Goal: Book appointment/travel/reservation

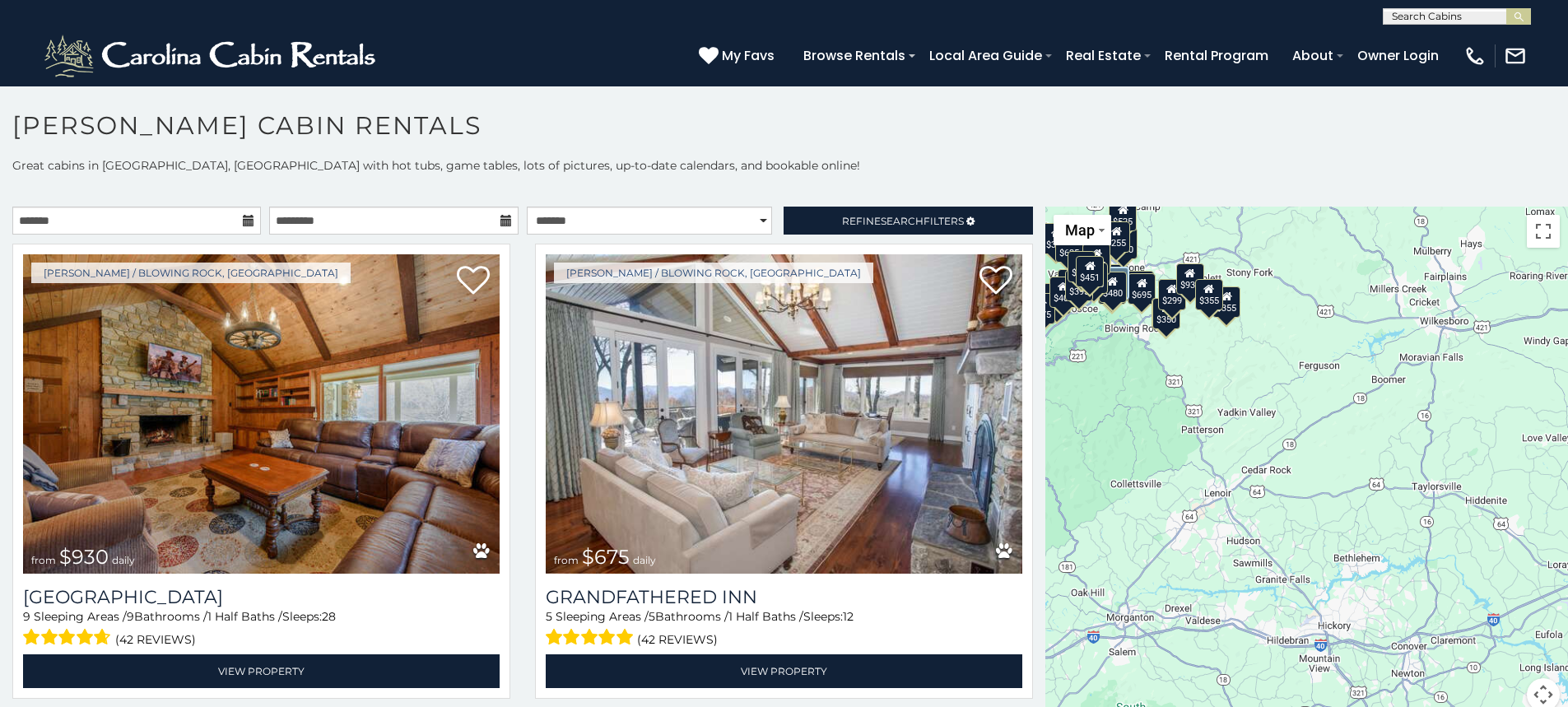
drag, startPoint x: 1416, startPoint y: 524, endPoint x: 1286, endPoint y: 249, distance: 304.2
click at [1286, 249] on div "$930 $675 $315 $635 $480 $525 $349 $355 $255 $210 $225 $330 $395 $410 $451 $565…" at bounding box center [1306, 468] width 523 height 524
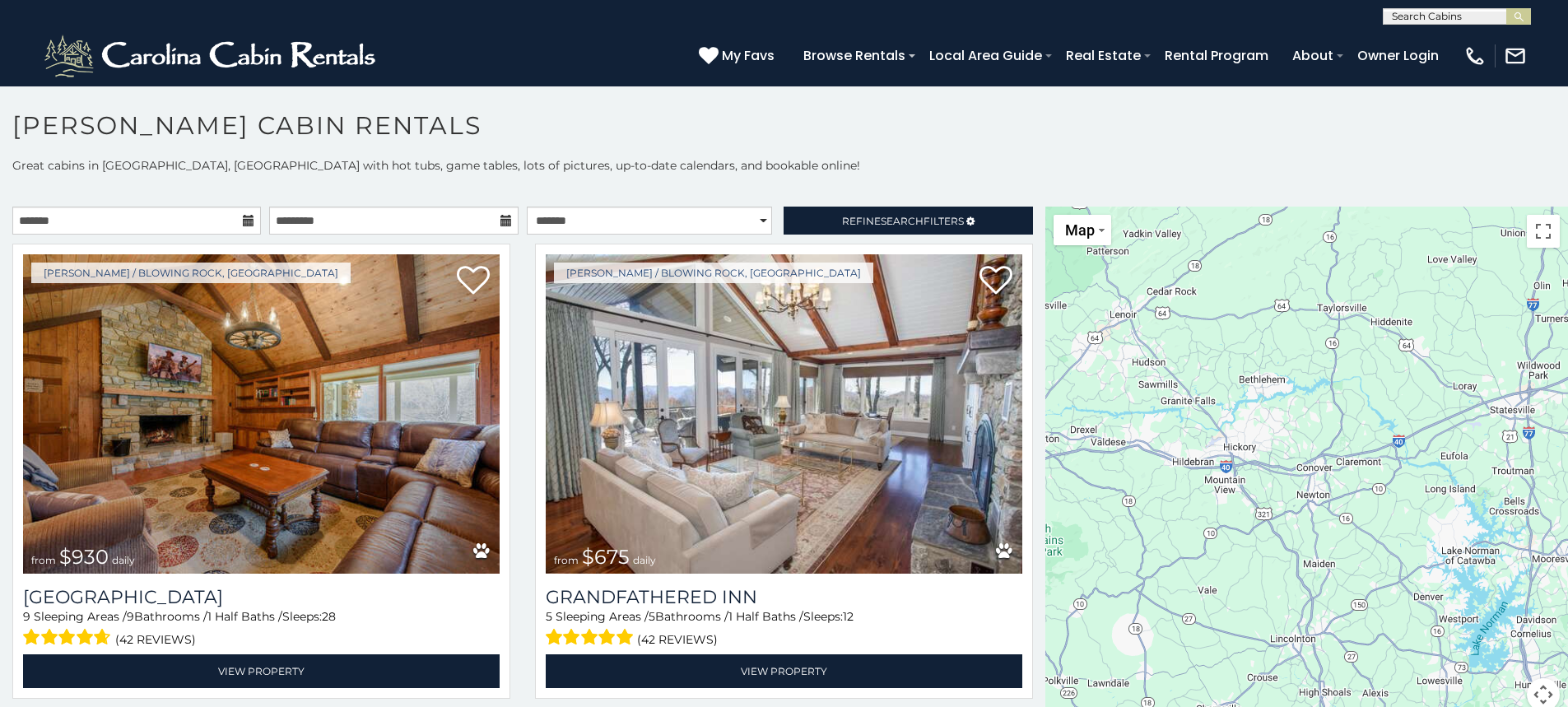
drag, startPoint x: 1387, startPoint y: 546, endPoint x: 1293, endPoint y: 360, distance: 208.4
click at [1293, 360] on div "$930 $675 $315 $635 $480 $525 $349 $355 $255 $210 $225 $330 $395 $410 $451 $565…" at bounding box center [1306, 468] width 523 height 524
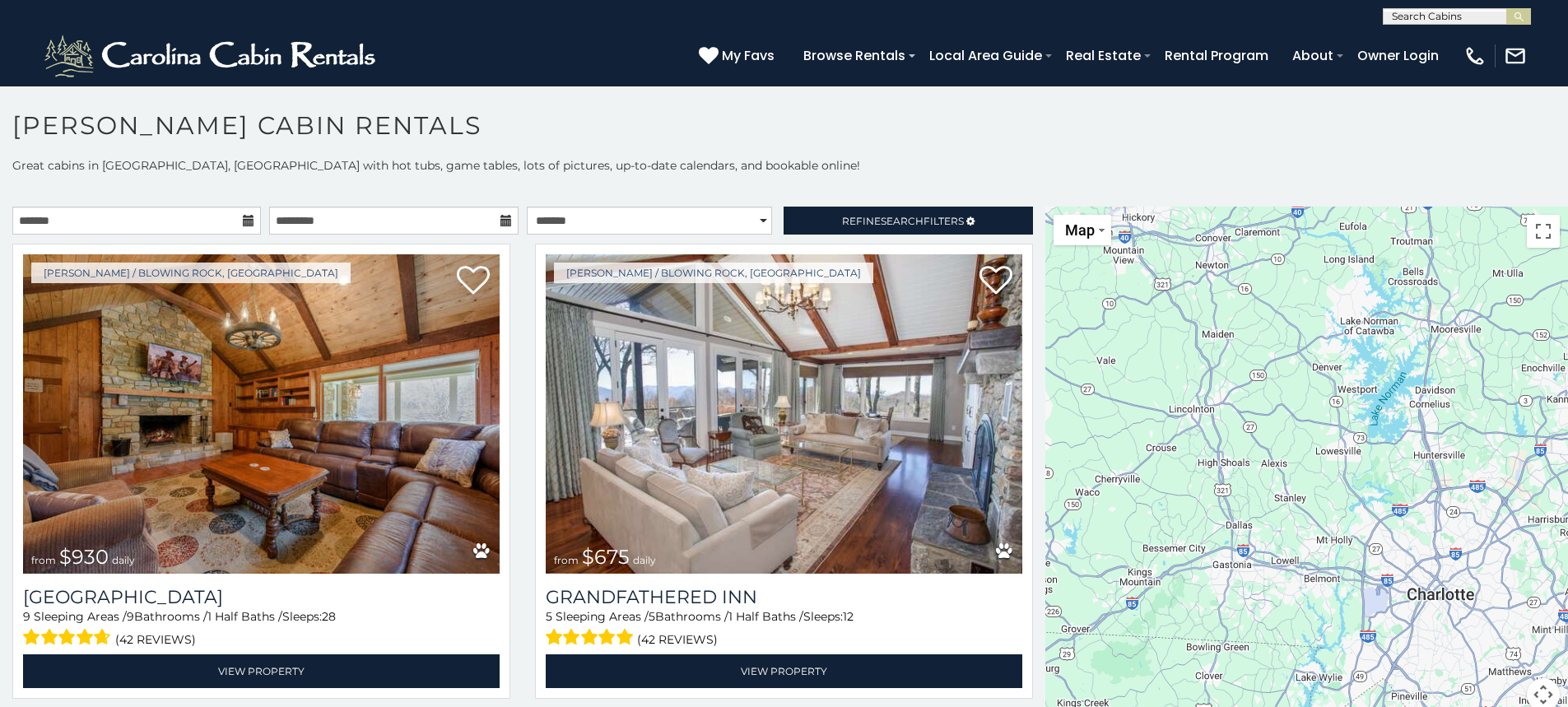
drag, startPoint x: 1415, startPoint y: 652, endPoint x: 1305, endPoint y: 426, distance: 251.3
click at [1310, 422] on div "$930 $675 $315 $635 $480 $525 $349 $355 $255 $210 $225 $330 $395 $410 $451 $565…" at bounding box center [1306, 468] width 523 height 524
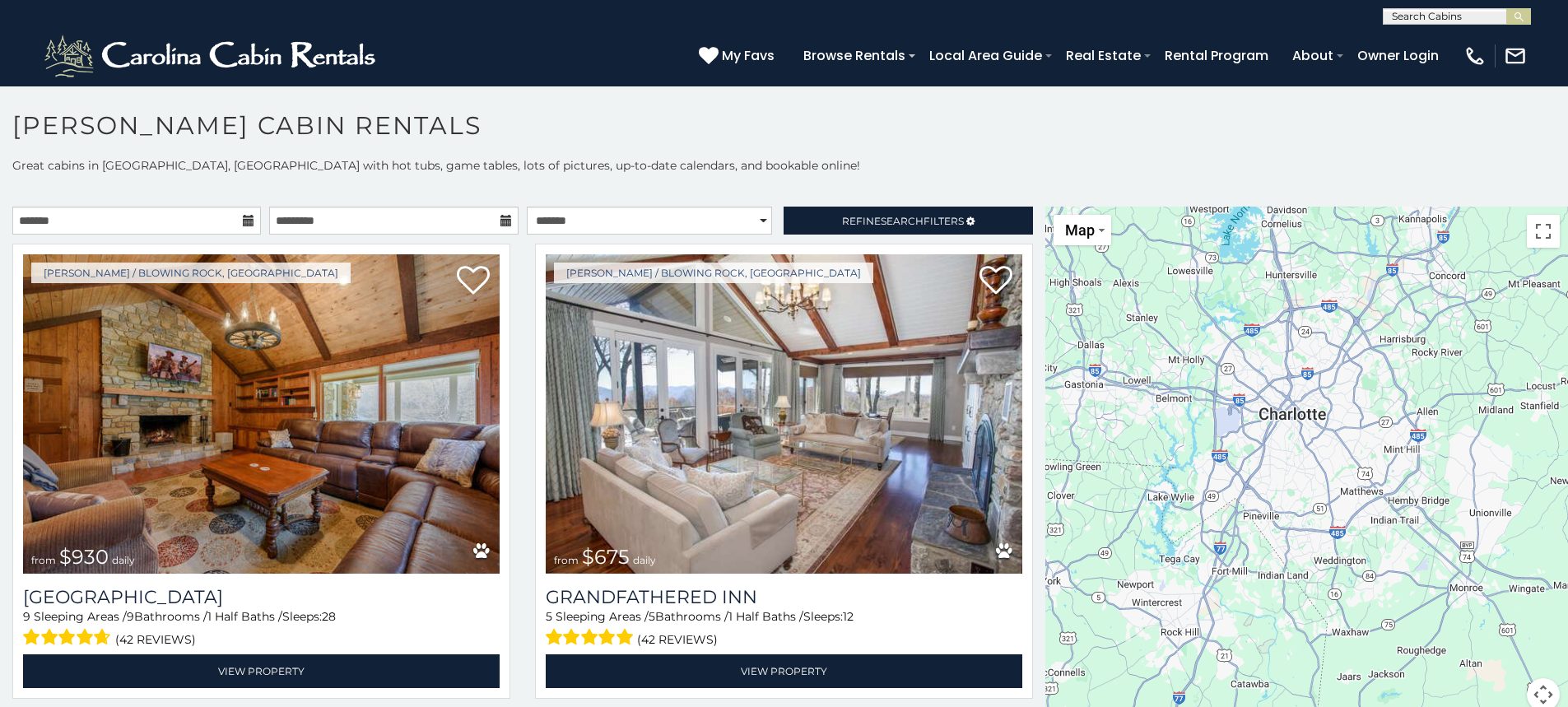
drag, startPoint x: 1406, startPoint y: 634, endPoint x: 1260, endPoint y: 473, distance: 217.3
click at [1260, 473] on div "$930 $675 $315 $635 $480 $525 $349 $355 $255 $210 $225 $330 $395 $410 $451 $565…" at bounding box center [1306, 468] width 523 height 524
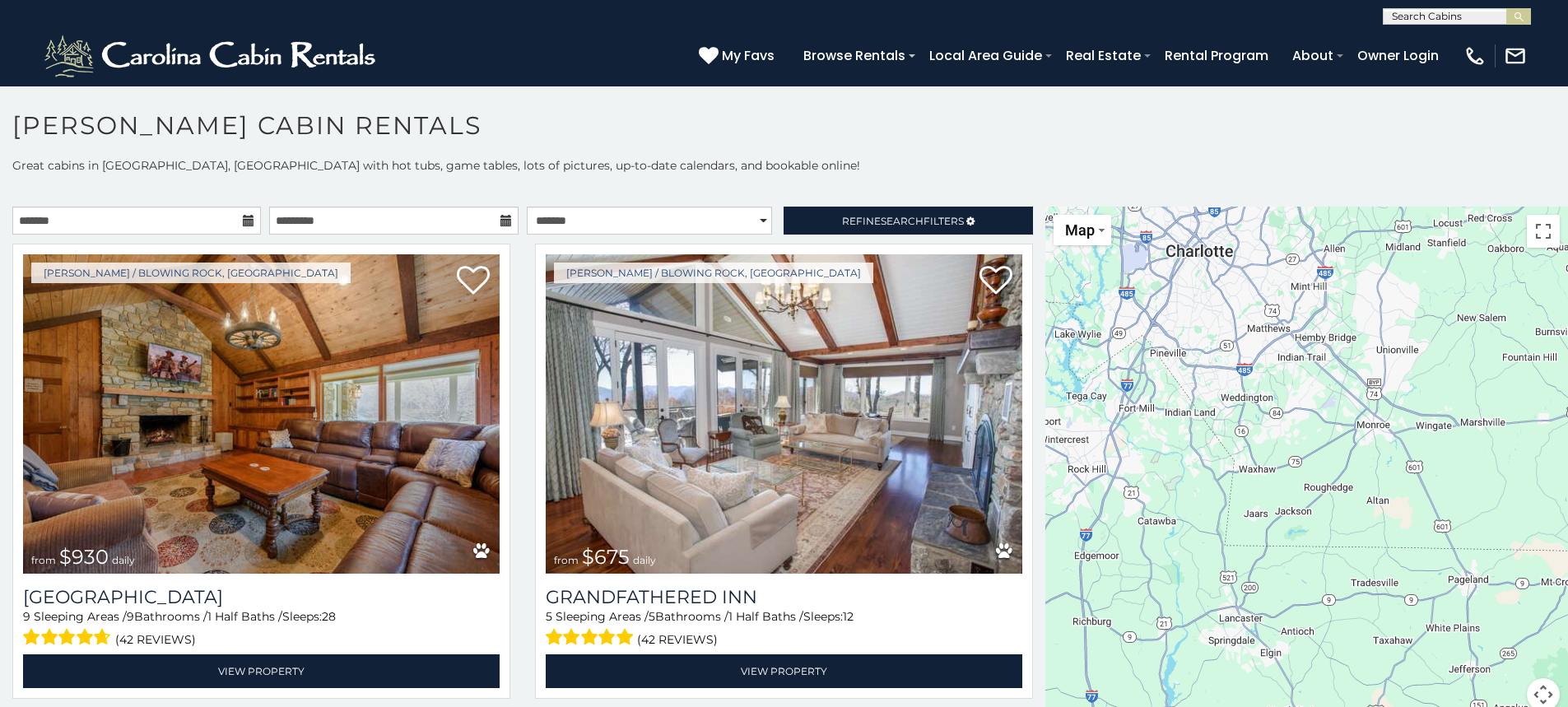
drag, startPoint x: 1355, startPoint y: 628, endPoint x: 1251, endPoint y: 459, distance: 198.4
click at [1251, 459] on div "$930 $675 $315 $635 $480 $525 $349 $355 $255 $210 $225 $330 $395 $410 $451 $565…" at bounding box center [1306, 468] width 523 height 524
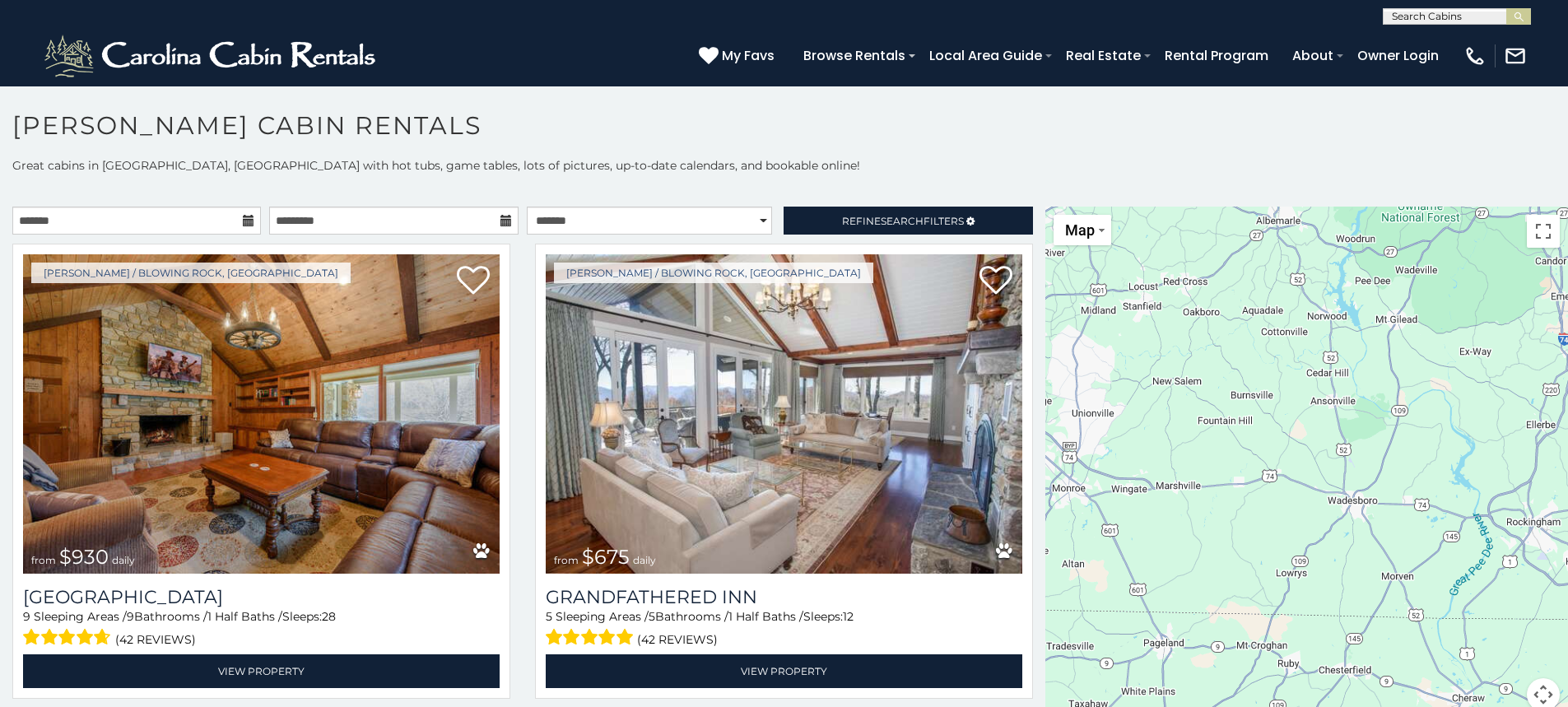
drag, startPoint x: 1338, startPoint y: 630, endPoint x: 1063, endPoint y: 710, distance: 286.4
click at [1063, 706] on html "**********" at bounding box center [784, 358] width 1568 height 716
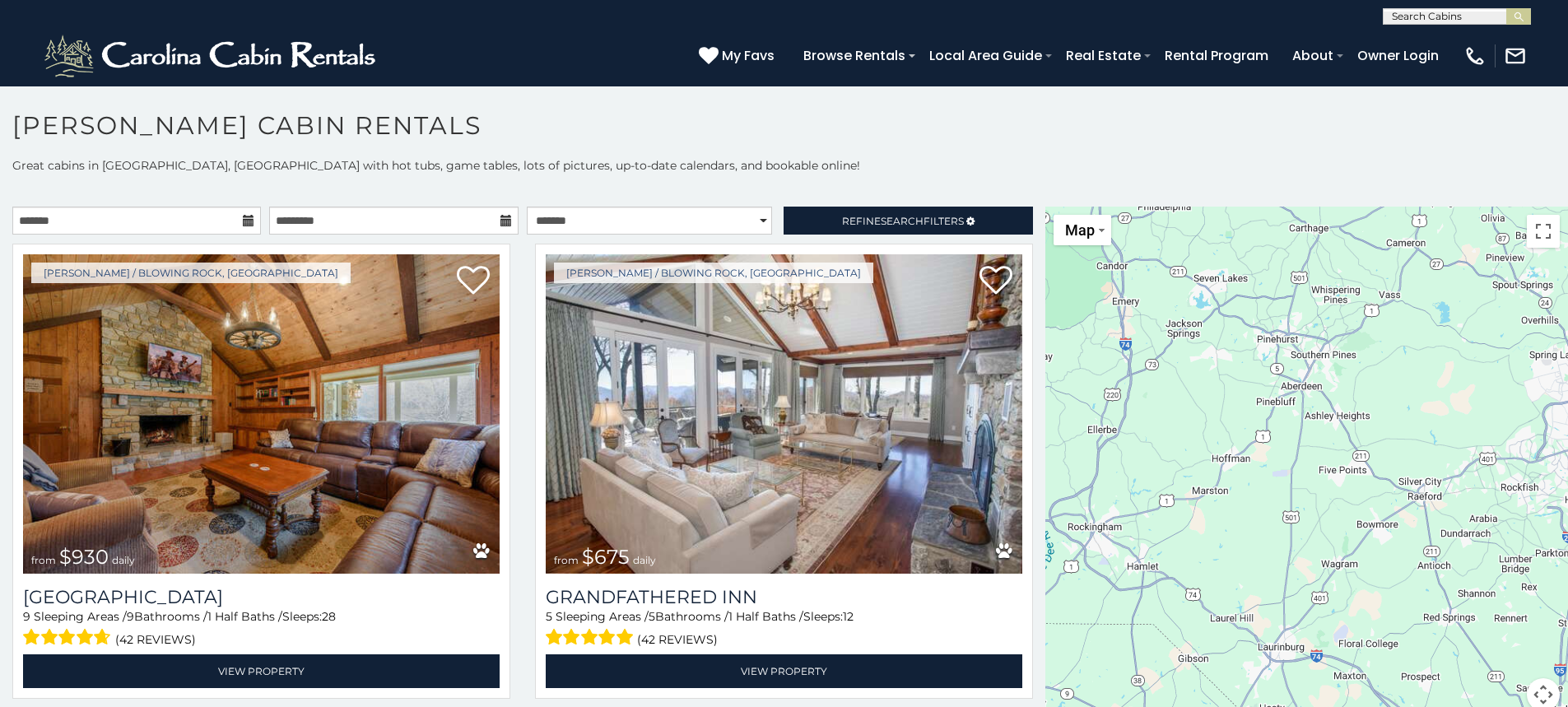
drag, startPoint x: 1403, startPoint y: 497, endPoint x: 1030, endPoint y: 494, distance: 373.0
click at [965, 206] on main "**********" at bounding box center [784, 206] width 1568 height 0
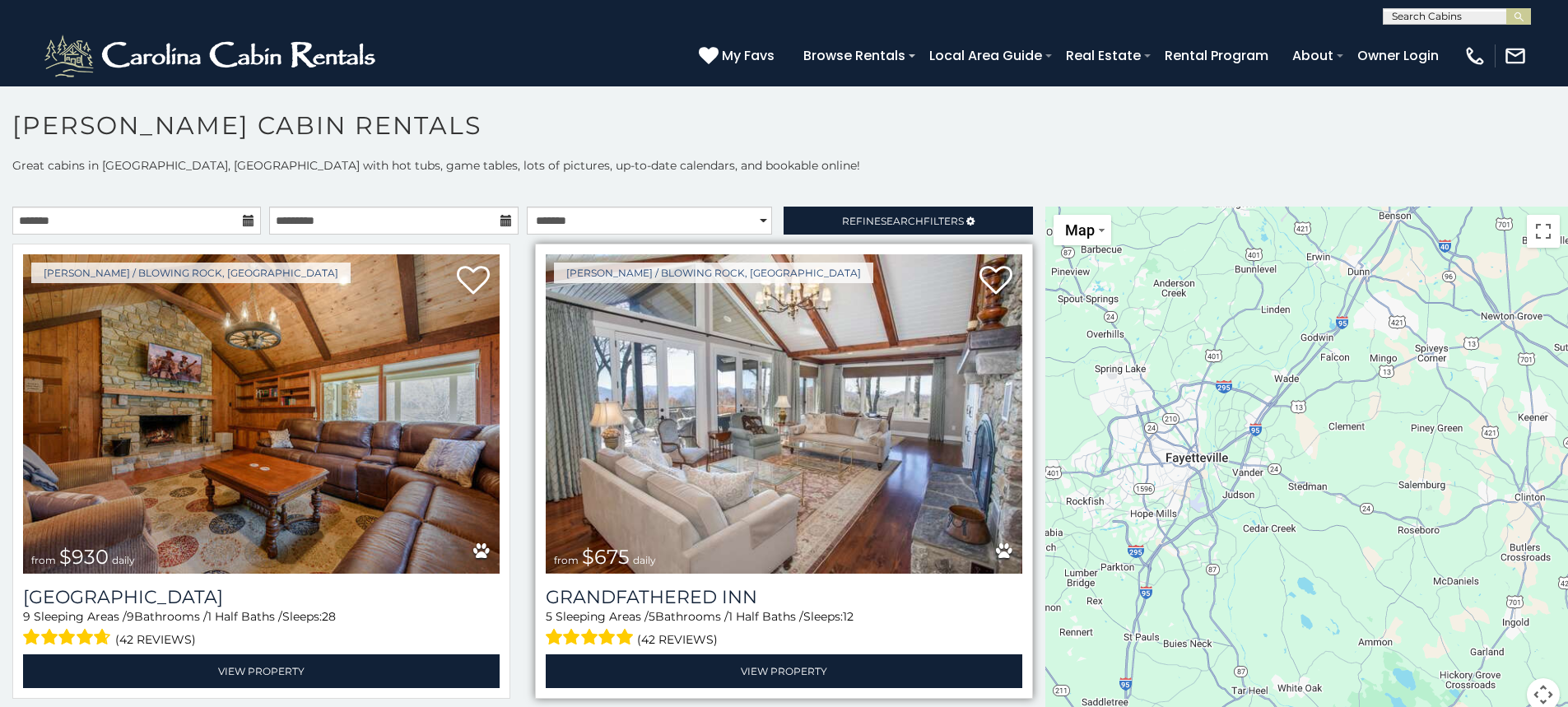
drag, startPoint x: 1366, startPoint y: 506, endPoint x: 932, endPoint y: 522, distance: 434.3
click at [932, 206] on main "**********" at bounding box center [784, 206] width 1568 height 0
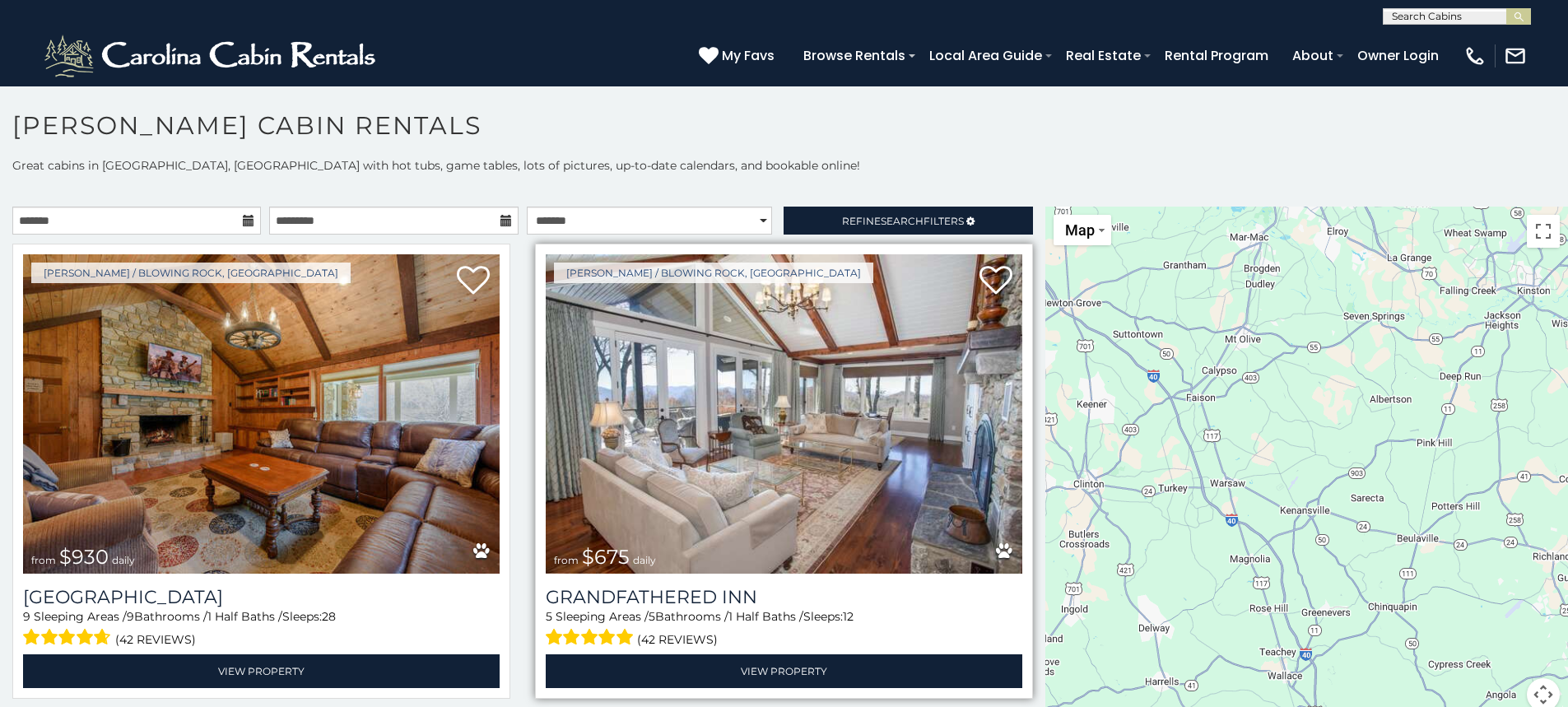
drag, startPoint x: 1412, startPoint y: 501, endPoint x: 965, endPoint y: 488, distance: 447.2
click at [965, 206] on main "**********" at bounding box center [784, 206] width 1568 height 0
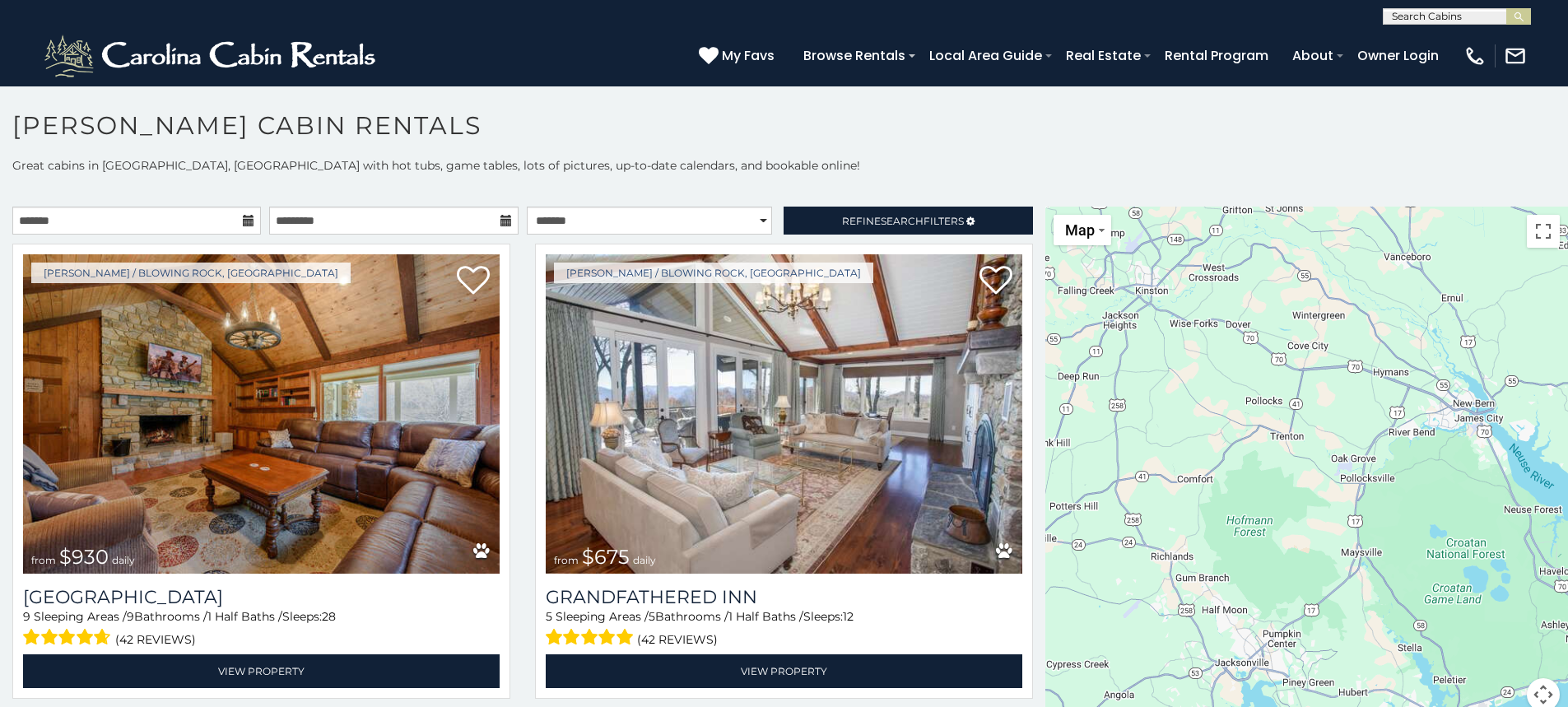
drag, startPoint x: 1476, startPoint y: 491, endPoint x: 1092, endPoint y: 492, distance: 384.0
click at [1092, 492] on div "$930 $675 $315 $635 $480 $525 $349 $355 $255 $210 $225 $330 $395 $410 $451 $565…" at bounding box center [1306, 468] width 523 height 524
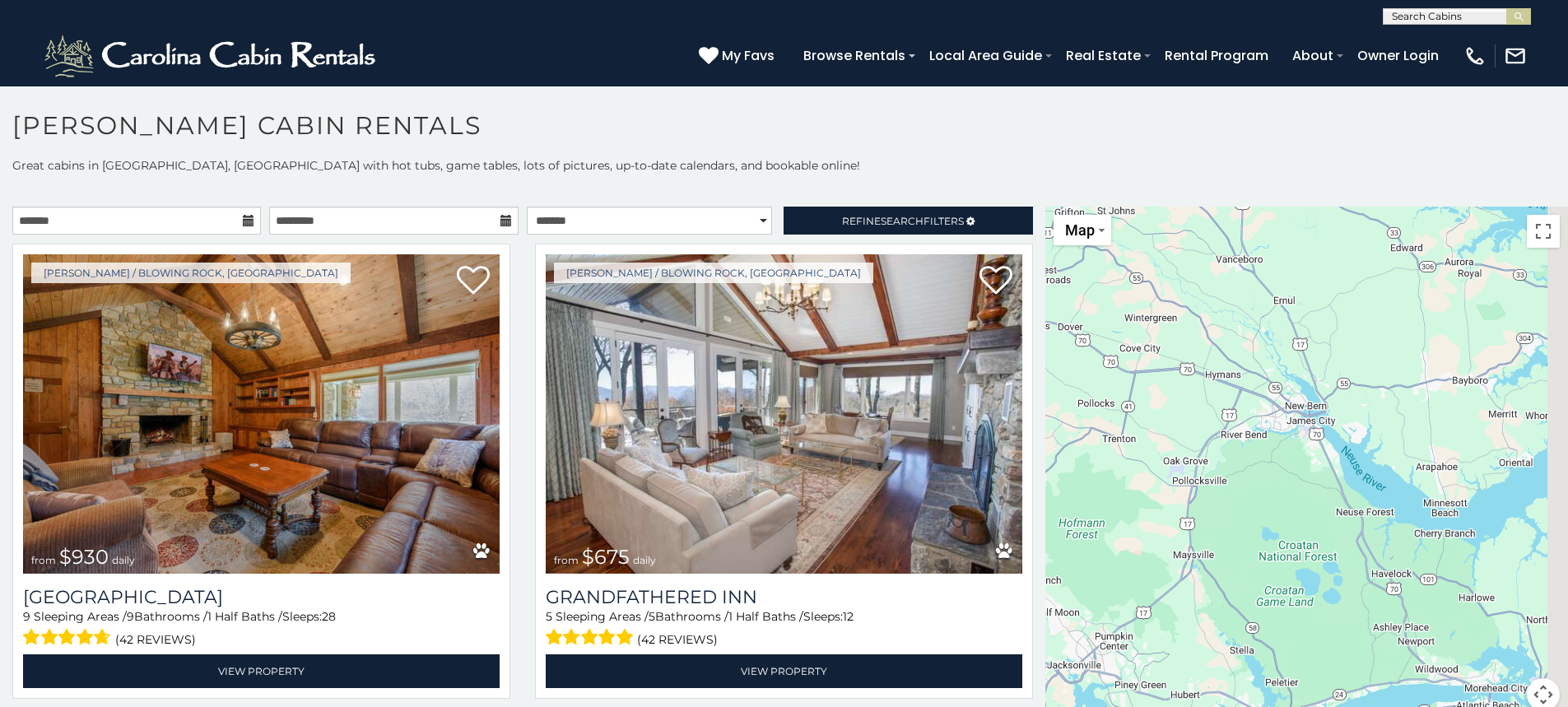
drag, startPoint x: 1489, startPoint y: 492, endPoint x: 1207, endPoint y: 497, distance: 282.0
click at [1207, 497] on div "$930 $675 $315 $635 $480 $525 $349 $355 $255 $210 $225 $330 $395 $410 $451 $565…" at bounding box center [1306, 468] width 523 height 524
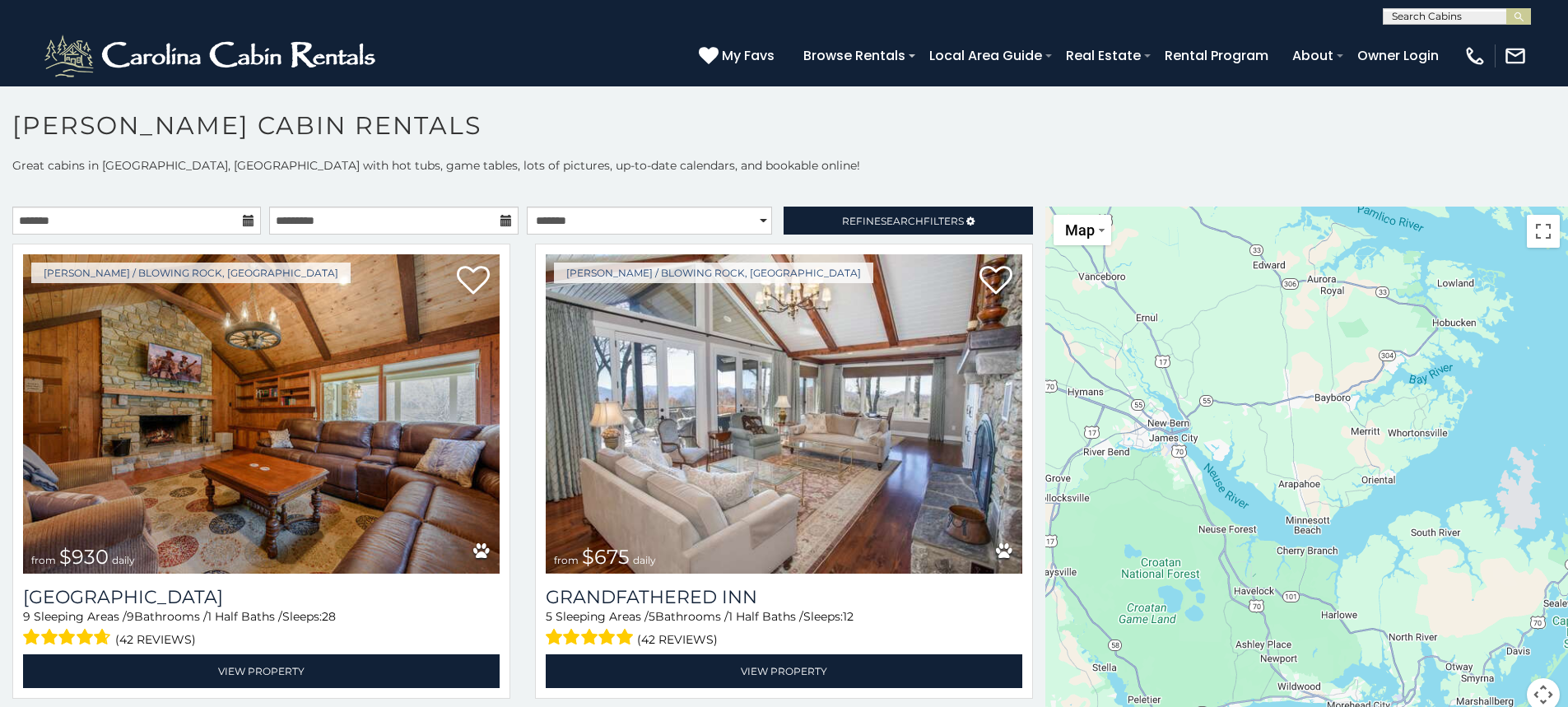
drag, startPoint x: 1177, startPoint y: 495, endPoint x: 1189, endPoint y: 514, distance: 22.5
click at [1188, 513] on div "$930 $675 $315 $635 $480 $525 $349 $355 $255 $210 $225 $330 $395 $410 $451 $565…" at bounding box center [1306, 468] width 523 height 524
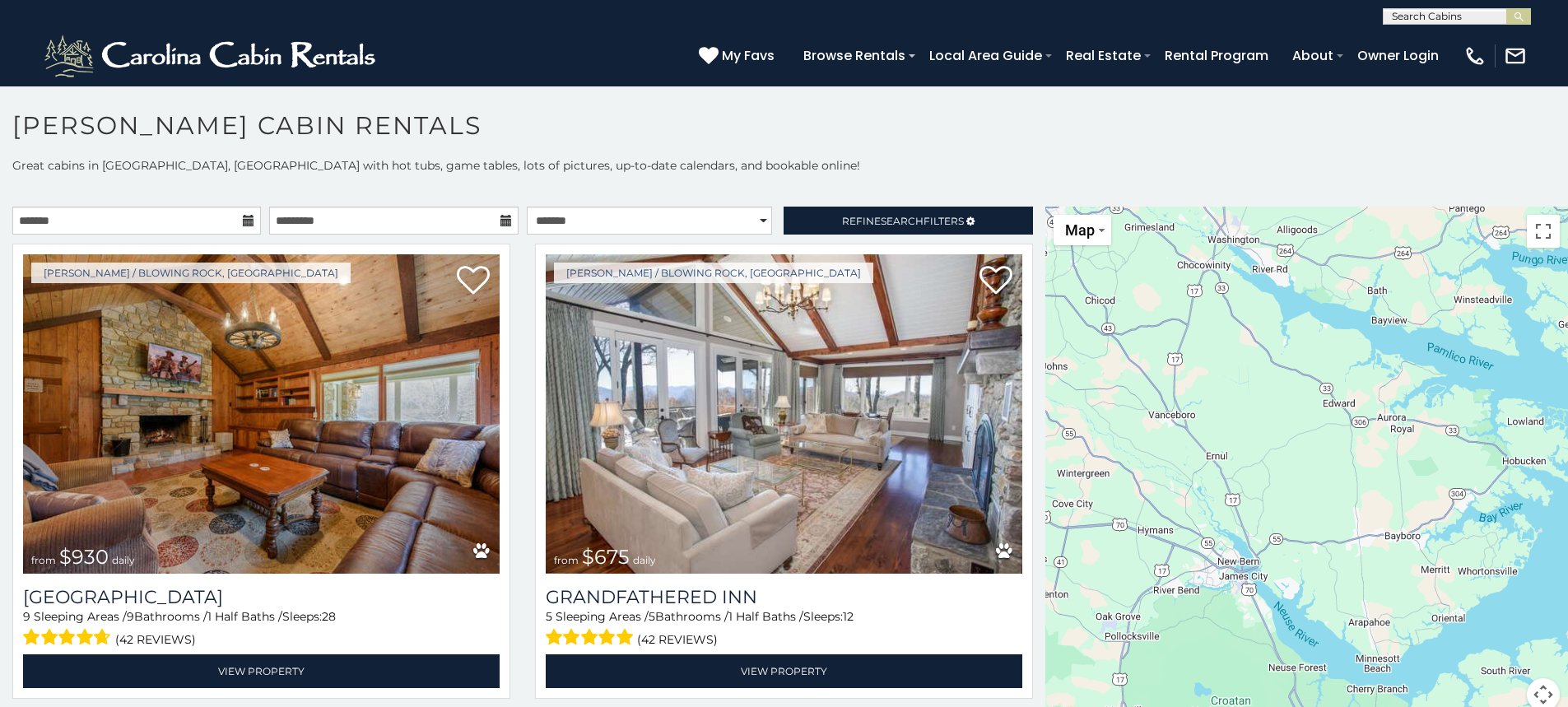
drag, startPoint x: 1269, startPoint y: 320, endPoint x: 1337, endPoint y: 458, distance: 153.8
click at [1337, 458] on div "$930 $675 $315 $635 $480 $525 $349 $355 $255 $210 $225 $330 $395 $410 $451 $565…" at bounding box center [1306, 468] width 523 height 524
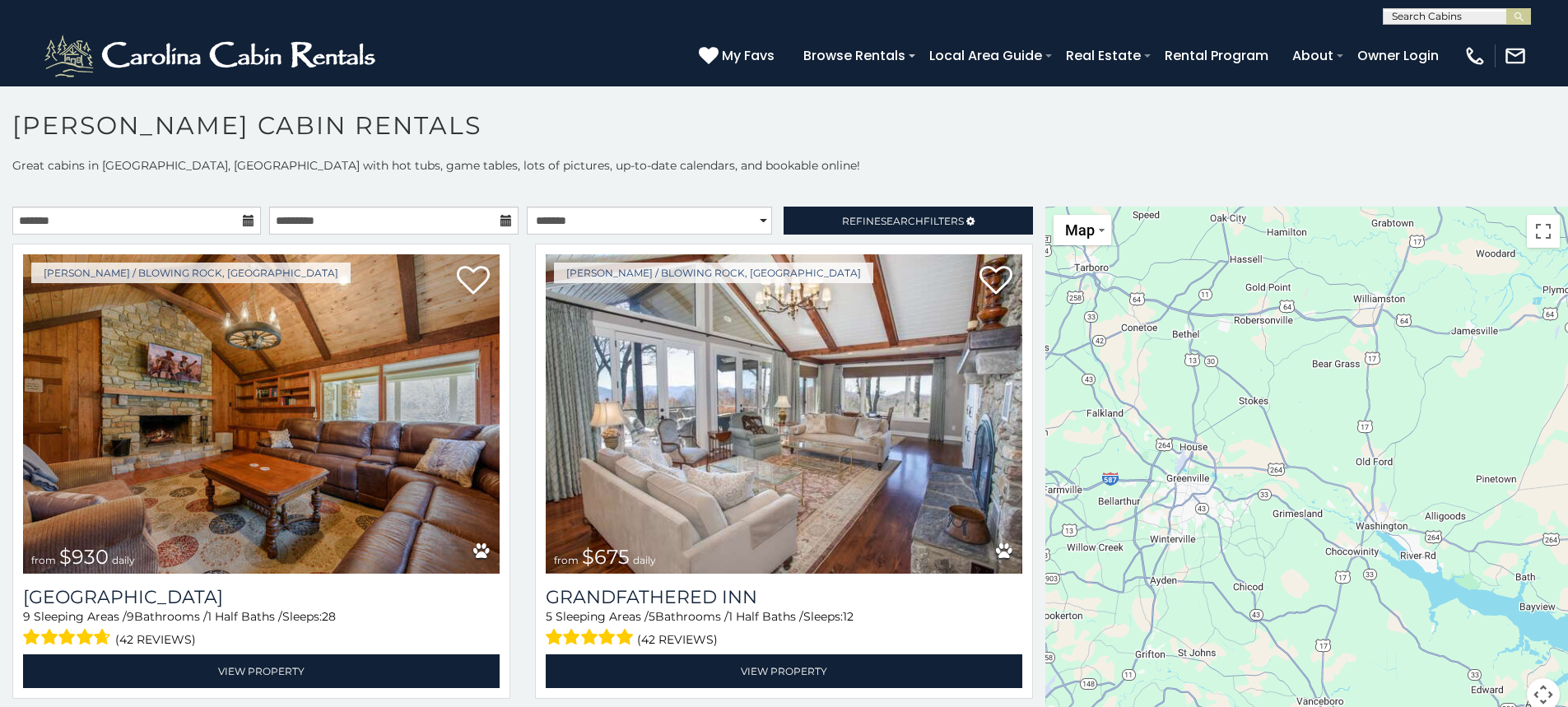
drag, startPoint x: 1337, startPoint y: 420, endPoint x: 1490, endPoint y: 723, distance: 339.4
click at [1490, 706] on html "**********" at bounding box center [784, 358] width 1568 height 716
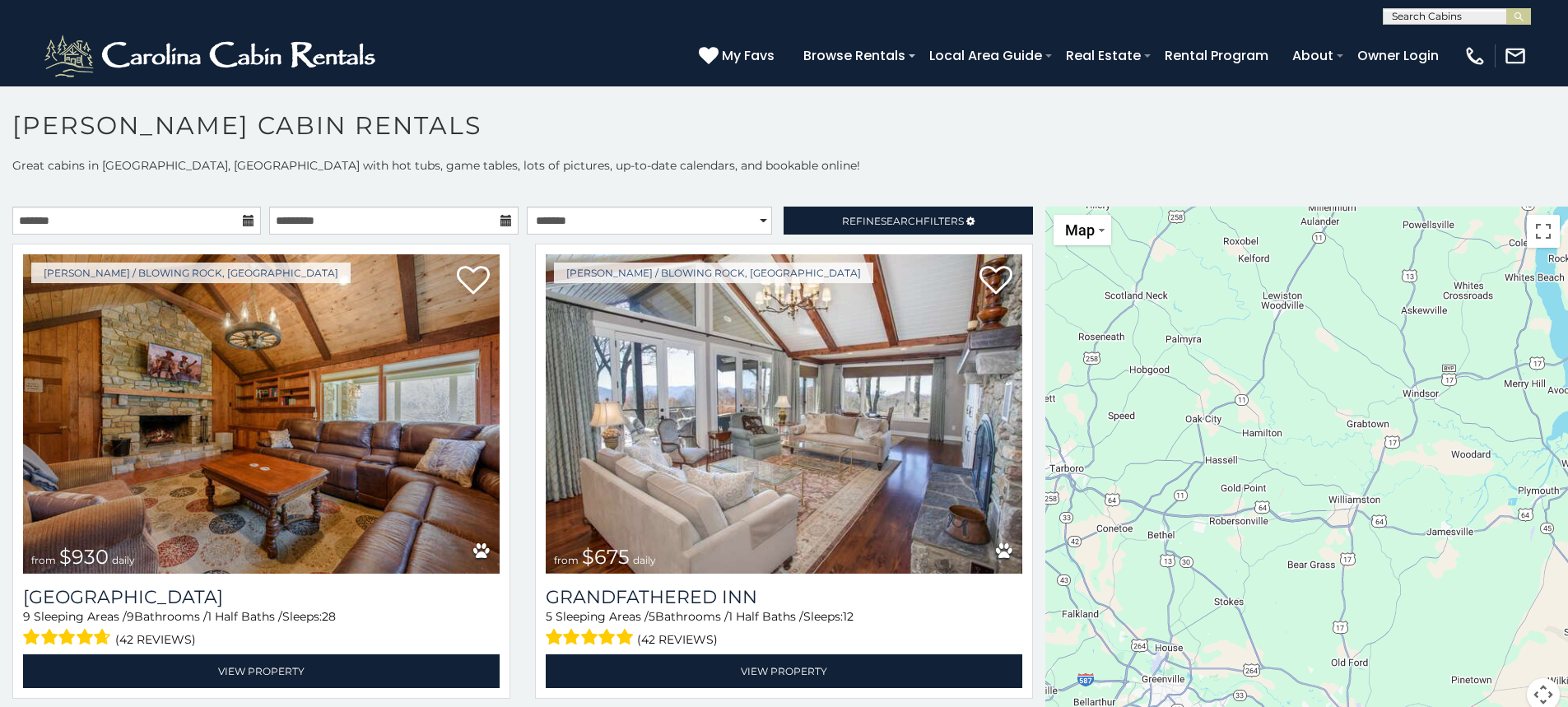
drag, startPoint x: 1444, startPoint y: 348, endPoint x: 1415, endPoint y: 534, distance: 188.2
click at [1415, 534] on div "$930 $675 $315 $635 $480 $525 $349 $355 $255 $210 $225 $330 $395 $410 $451 $565…" at bounding box center [1306, 468] width 523 height 524
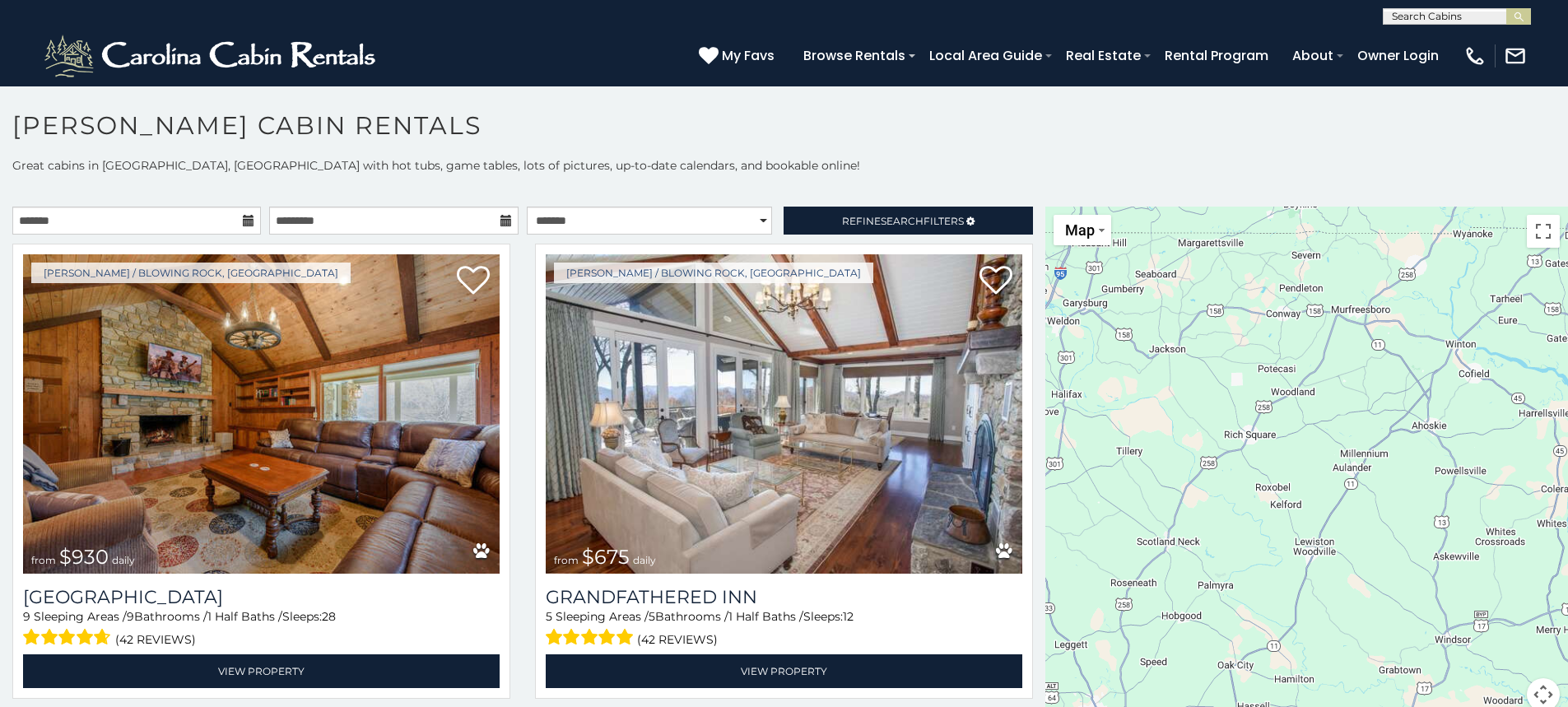
drag, startPoint x: 1373, startPoint y: 304, endPoint x: 1406, endPoint y: 534, distance: 232.4
click at [1406, 534] on div "$930 $675 $315 $635 $480 $525 $349 $355 $255 $210 $225 $330 $395 $410 $451 $565…" at bounding box center [1306, 468] width 523 height 524
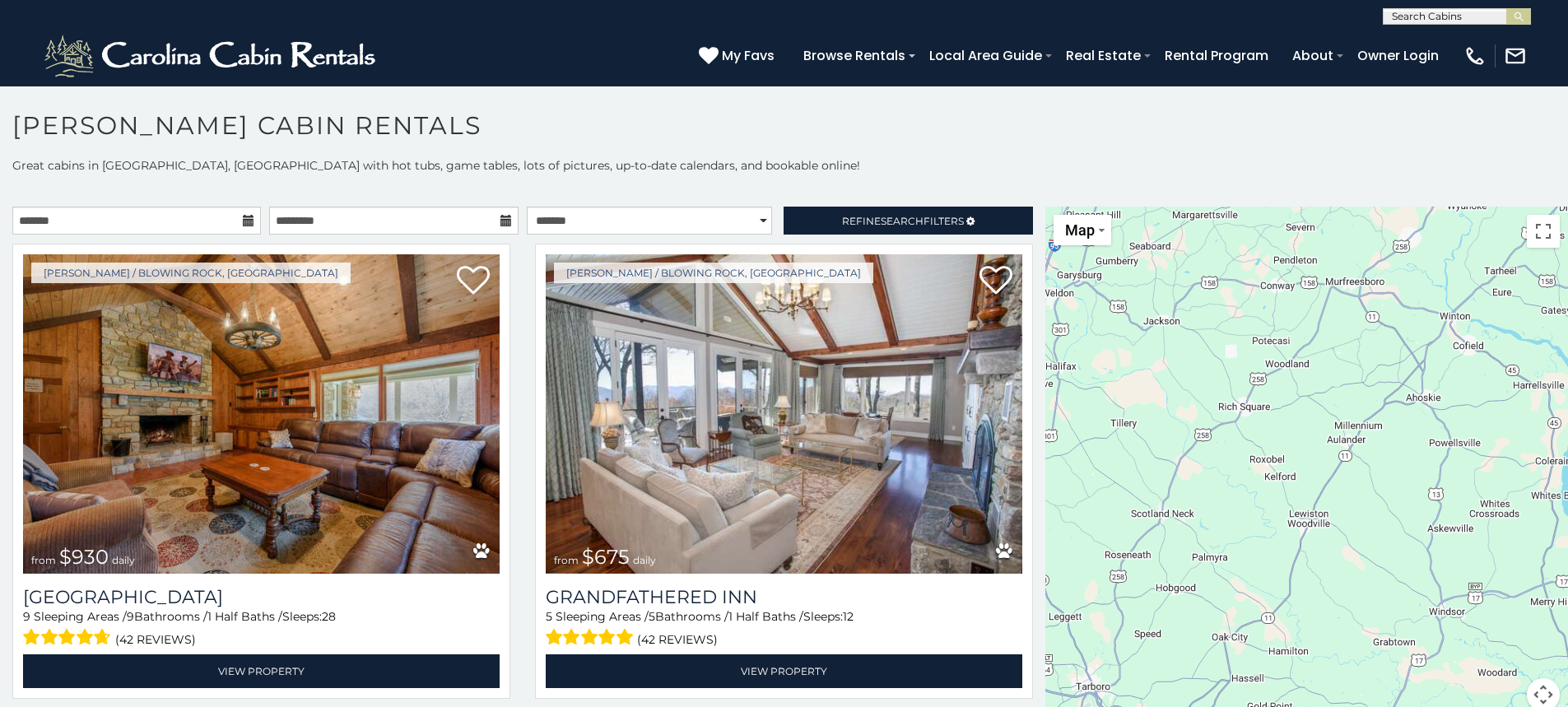
drag, startPoint x: 1389, startPoint y: 509, endPoint x: 1384, endPoint y: 476, distance: 33.4
click at [1384, 476] on div "$930 $675 $315 $635 $480 $525 $349 $355 $255 $210 $225 $330 $395 $410 $451 $565…" at bounding box center [1306, 468] width 523 height 524
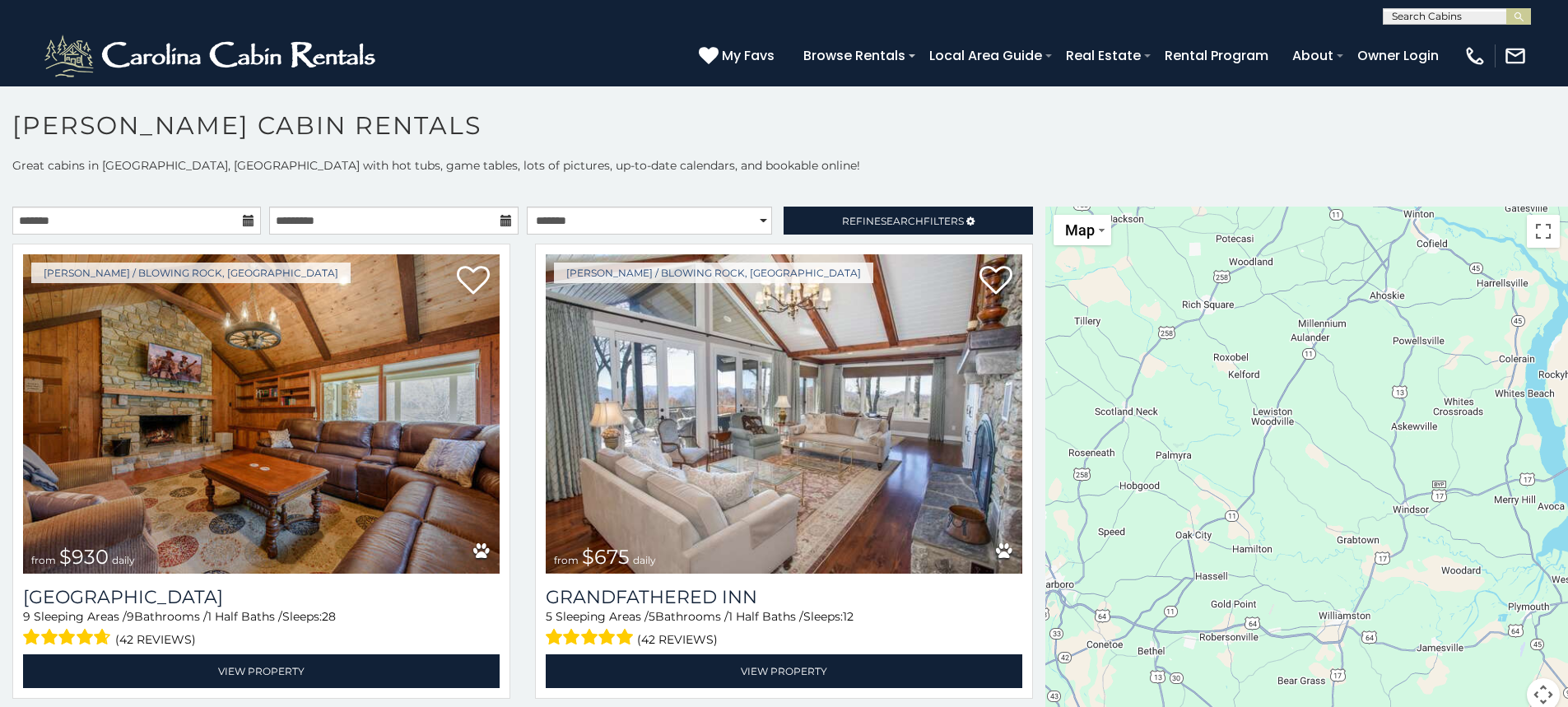
drag, startPoint x: 1391, startPoint y: 408, endPoint x: 1354, endPoint y: 307, distance: 107.6
click at [1354, 307] on div "$930 $675 $315 $635 $480 $525 $349 $355 $255 $210 $225 $330 $395 $410 $451 $565…" at bounding box center [1306, 468] width 523 height 524
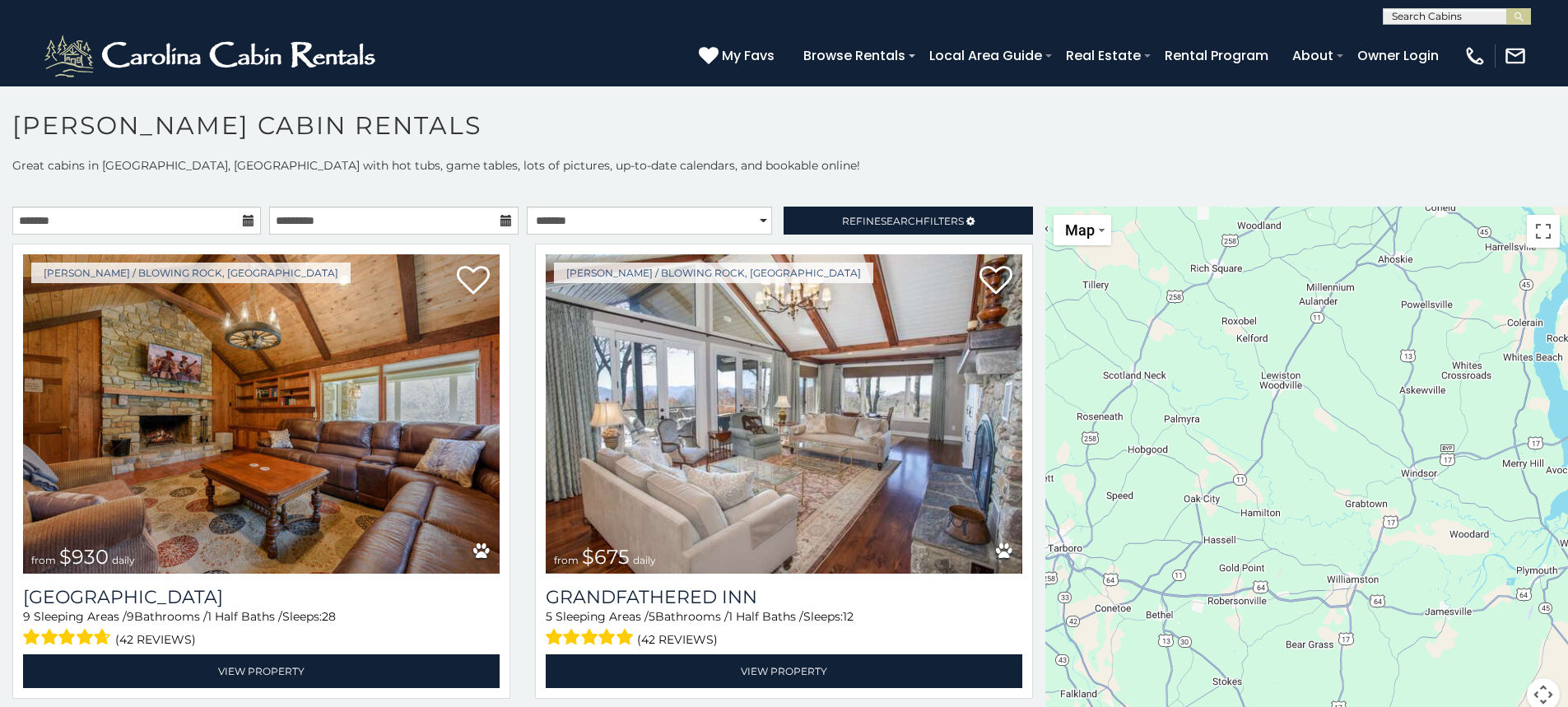
drag, startPoint x: 1345, startPoint y: 488, endPoint x: 1354, endPoint y: 443, distance: 45.9
click at [1354, 450] on div "$930 $675 $315 $635 $480 $525 $349 $355 $255 $210 $225 $330 $395 $410 $451 $565…" at bounding box center [1306, 468] width 523 height 524
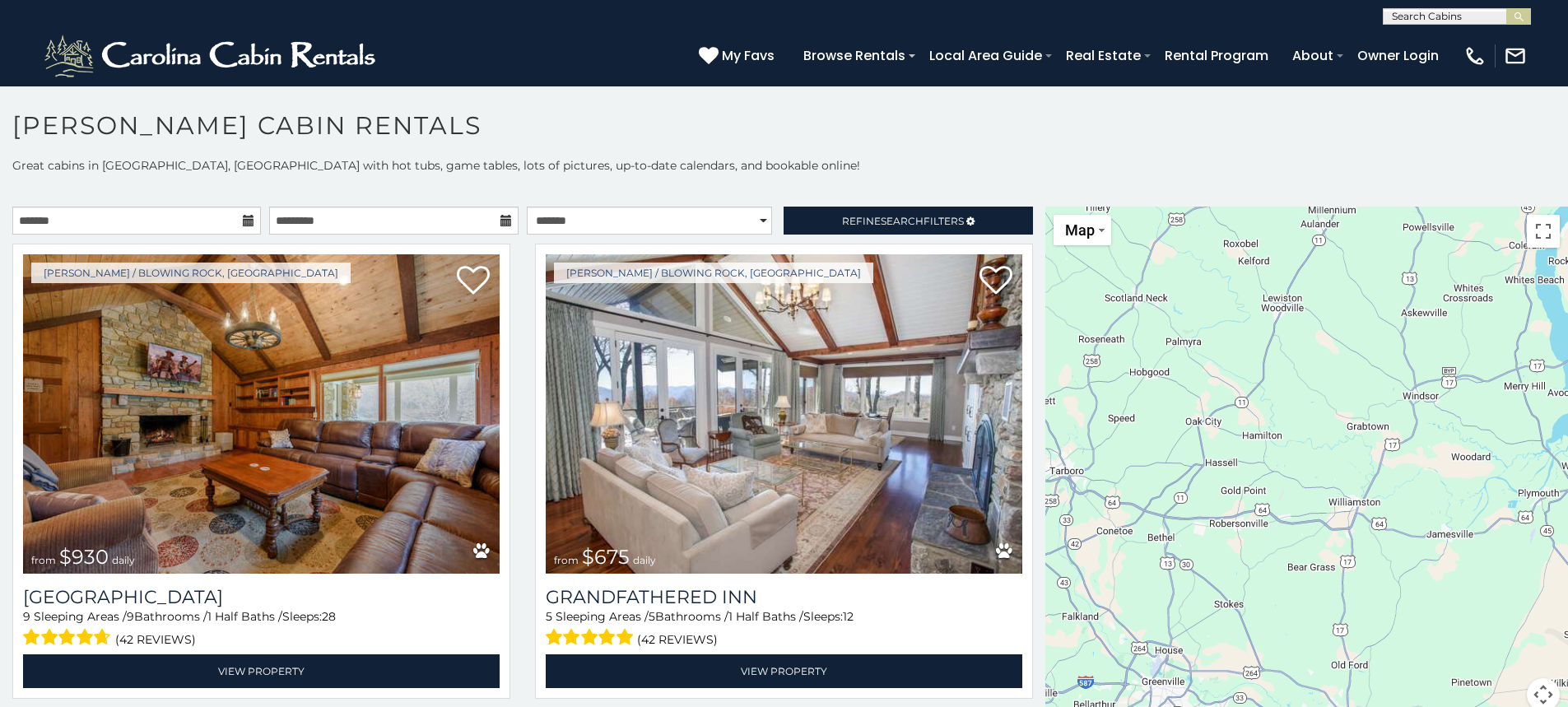
drag, startPoint x: 1348, startPoint y: 452, endPoint x: 1347, endPoint y: 377, distance: 75.0
click at [1347, 377] on div "$930 $675 $315 $635 $480 $525 $349 $355 $255 $210 $225 $330 $395 $410 $451 $565…" at bounding box center [1306, 468] width 523 height 524
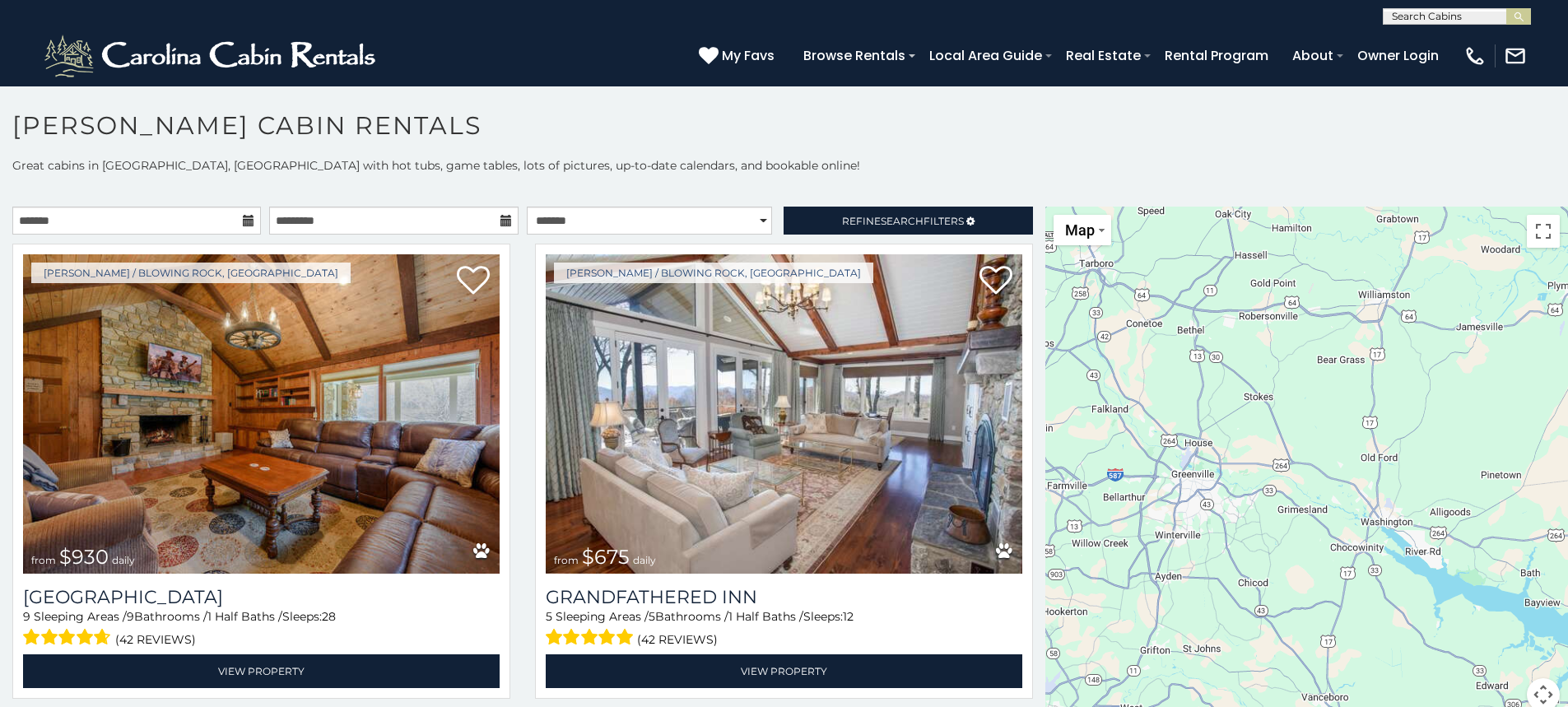
drag, startPoint x: 1333, startPoint y: 540, endPoint x: 1345, endPoint y: 307, distance: 233.3
click at [1345, 307] on div "$930 $675 $315 $635 $480 $525 $349 $355 $255 $210 $225 $330 $395 $410 $451 $565…" at bounding box center [1306, 468] width 523 height 524
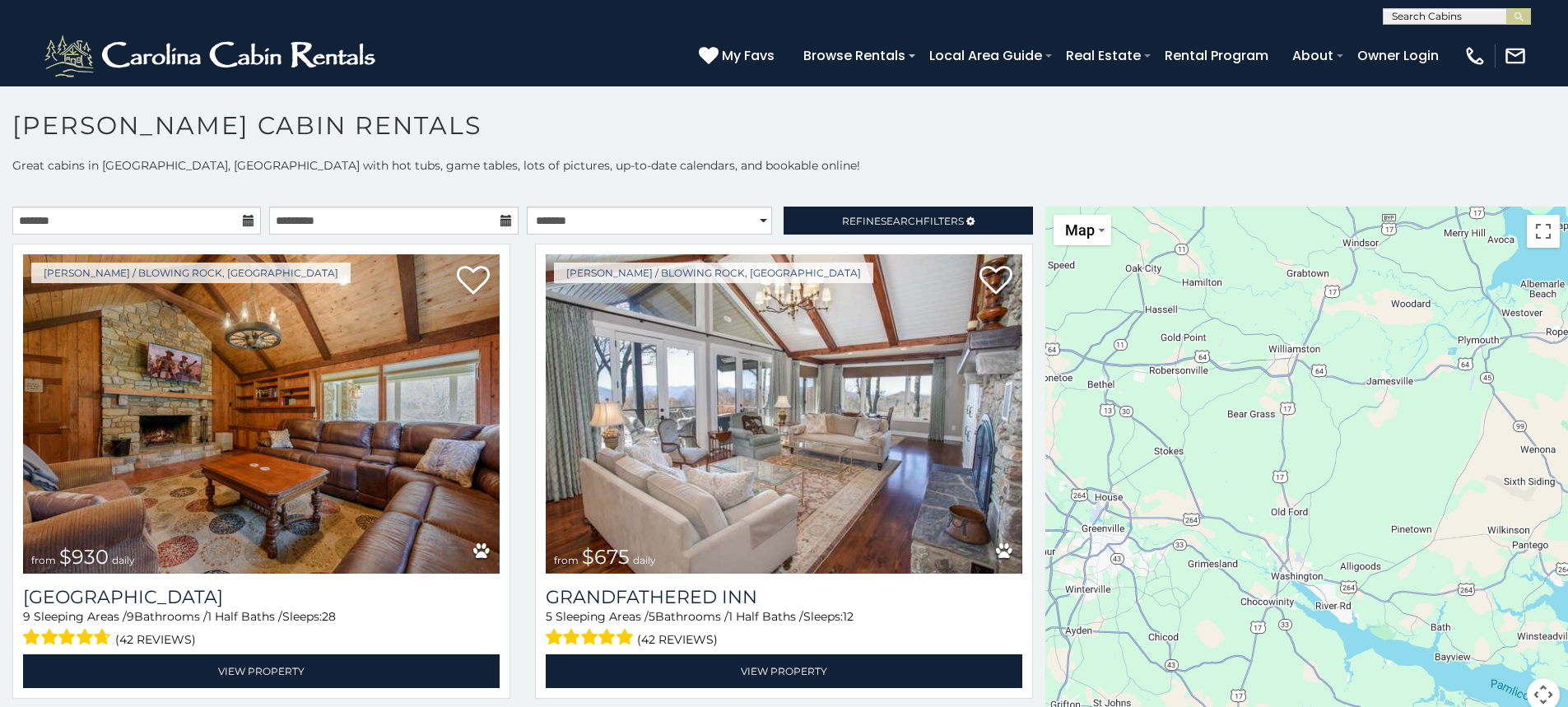
drag, startPoint x: 1394, startPoint y: 594, endPoint x: 1324, endPoint y: 674, distance: 106.3
click at [1324, 674] on div "$930 $675 $315 $635 $480 $525 $349 $355 $255 $210 $225 $330 $395 $410 $451 $565…" at bounding box center [1306, 468] width 523 height 524
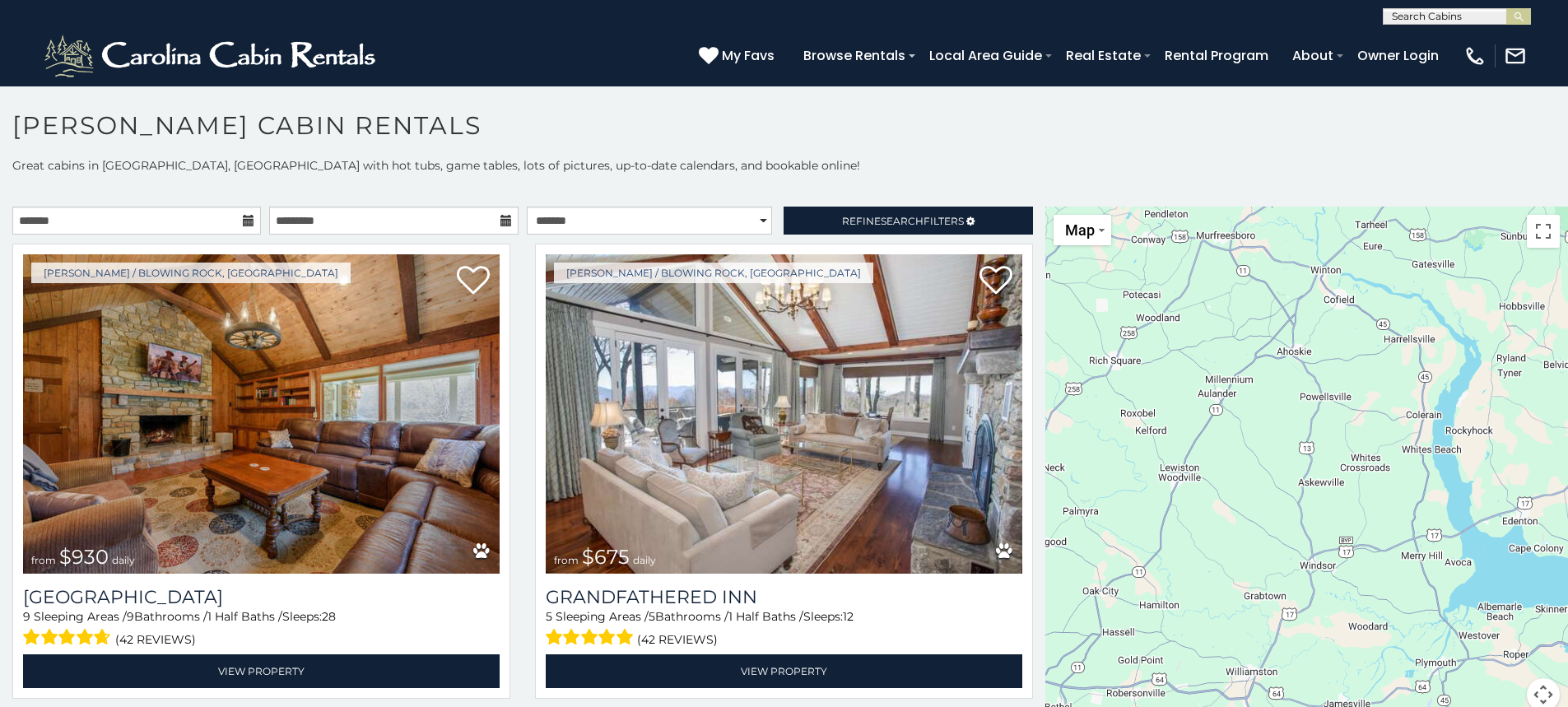
drag, startPoint x: 1298, startPoint y: 421, endPoint x: 1257, endPoint y: 745, distance: 326.6
click at [1257, 706] on html "**********" at bounding box center [784, 358] width 1568 height 716
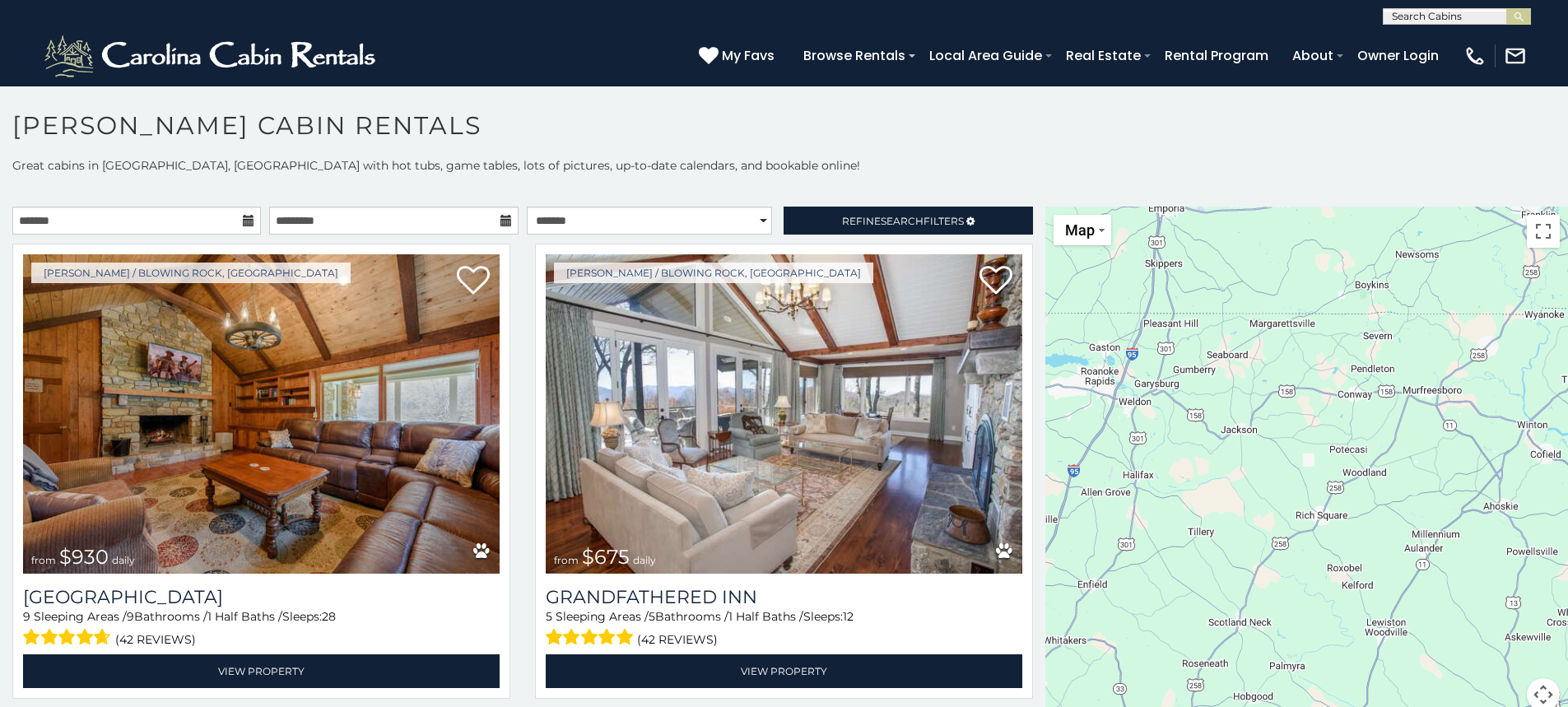
drag, startPoint x: 1290, startPoint y: 298, endPoint x: 1494, endPoint y: 452, distance: 255.6
click at [1494, 452] on div "$930 $675 $315 $635 $480 $525 $349 $355 $255 $210 $225 $330 $395 $410 $451 $565…" at bounding box center [1306, 468] width 523 height 524
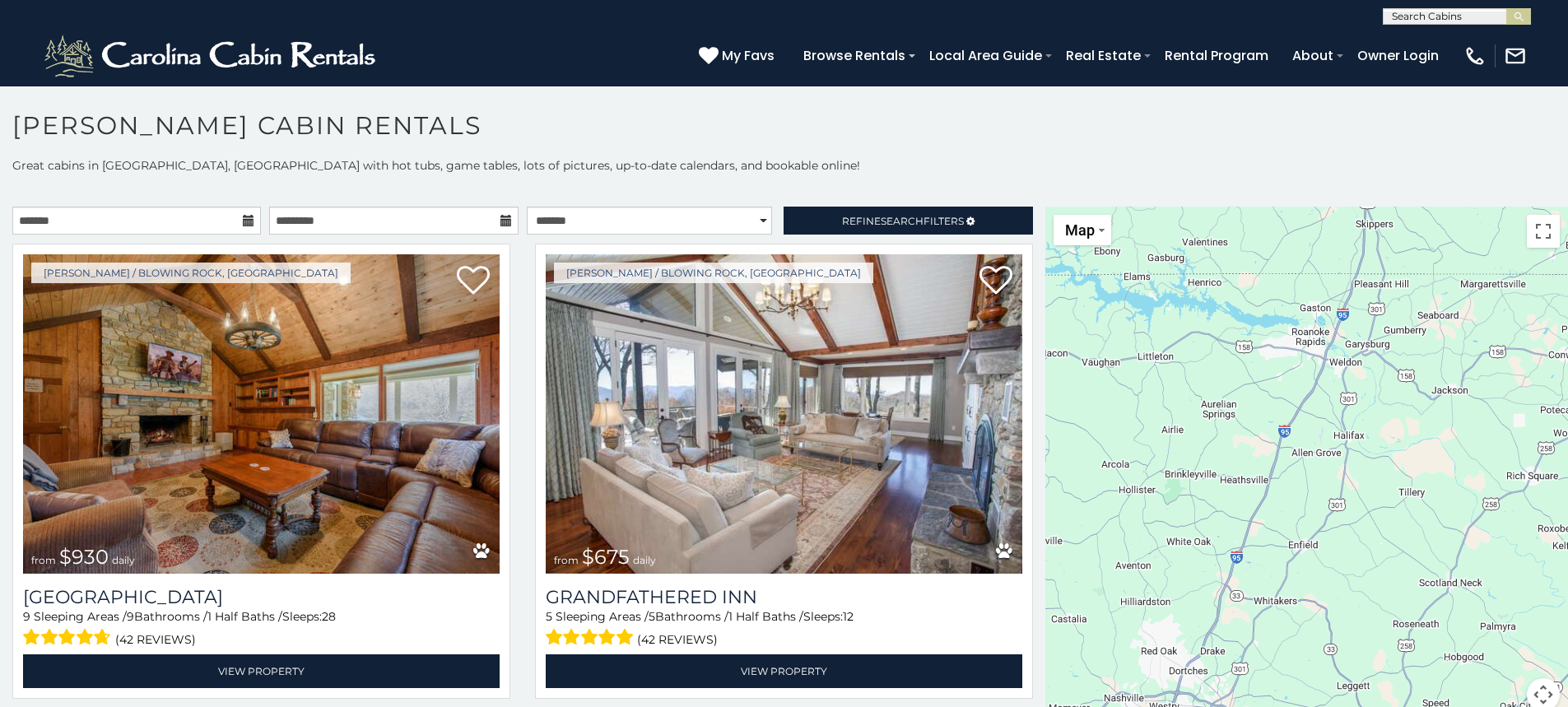
drag, startPoint x: 1211, startPoint y: 458, endPoint x: 1422, endPoint y: 417, distance: 214.9
click at [1422, 417] on div "$930 $675 $315 $635 $480 $525 $349 $355 $255 $210 $225 $330 $395 $410 $451 $565…" at bounding box center [1306, 468] width 523 height 524
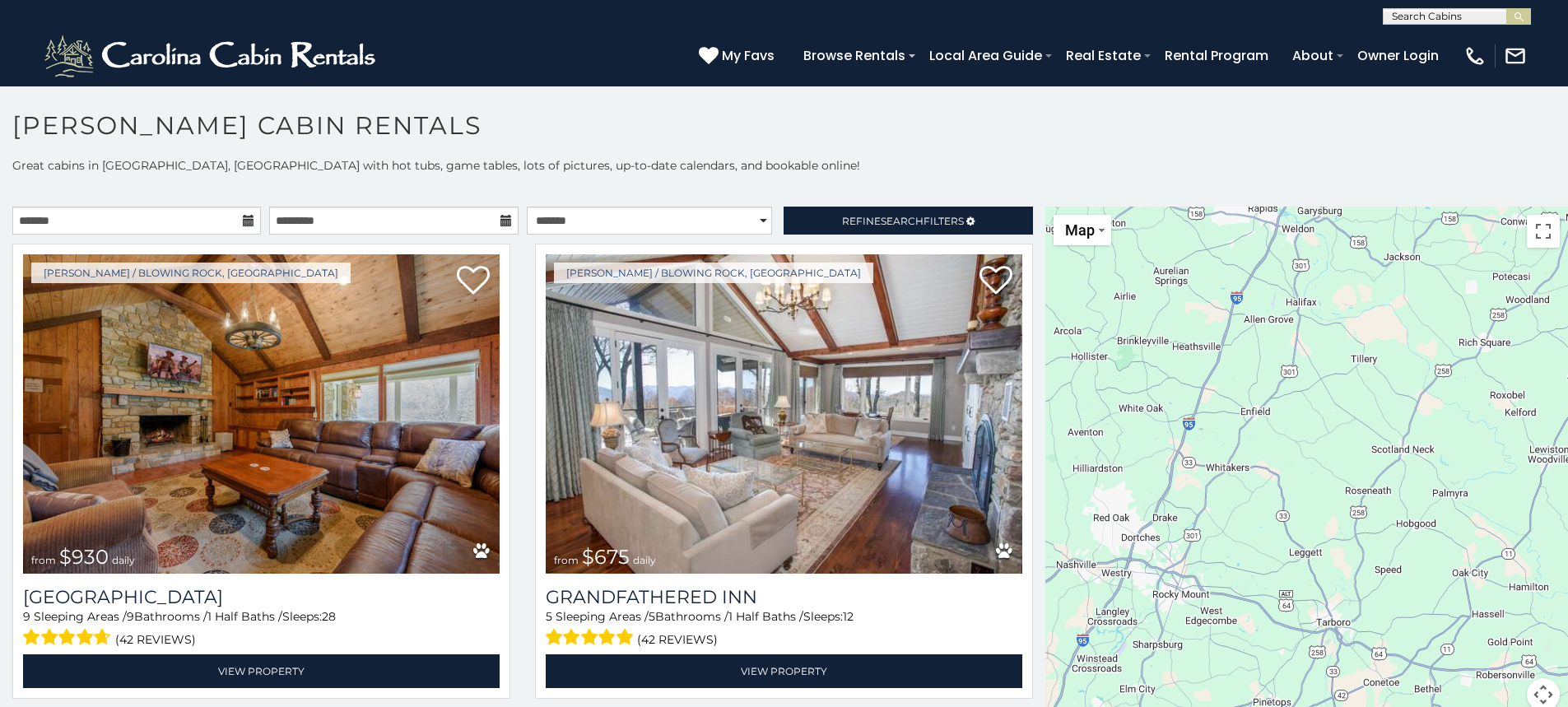
drag, startPoint x: 1333, startPoint y: 513, endPoint x: 1286, endPoint y: 381, distance: 140.1
click at [1286, 381] on div "$930 $675 $315 $635 $480 $525 $349 $355 $255 $210 $225 $330 $395 $410 $451 $565…" at bounding box center [1306, 468] width 523 height 524
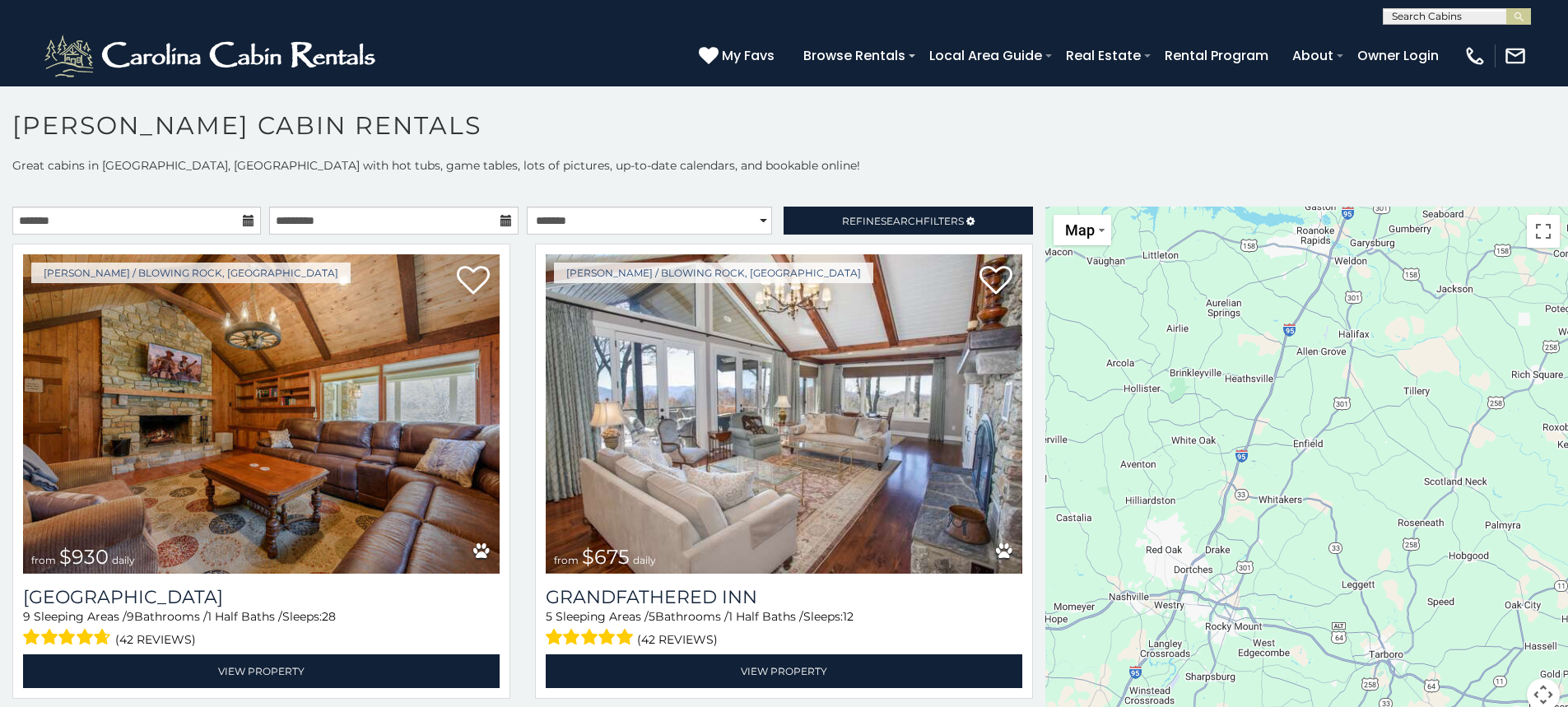
drag, startPoint x: 1353, startPoint y: 501, endPoint x: 1406, endPoint y: 533, distance: 61.9
click at [1406, 533] on div "$930 $675 $315 $635 $480 $525 $349 $355 $255 $210 $225 $330 $395 $410 $451 $565…" at bounding box center [1306, 468] width 523 height 524
click at [1340, 469] on div "$930 $675 $315 $635 $480 $525 $349 $355 $255 $210 $225 $330 $395 $410 $451 $565…" at bounding box center [1306, 468] width 523 height 524
click at [1535, 230] on button "Toggle fullscreen view" at bounding box center [1543, 231] width 33 height 33
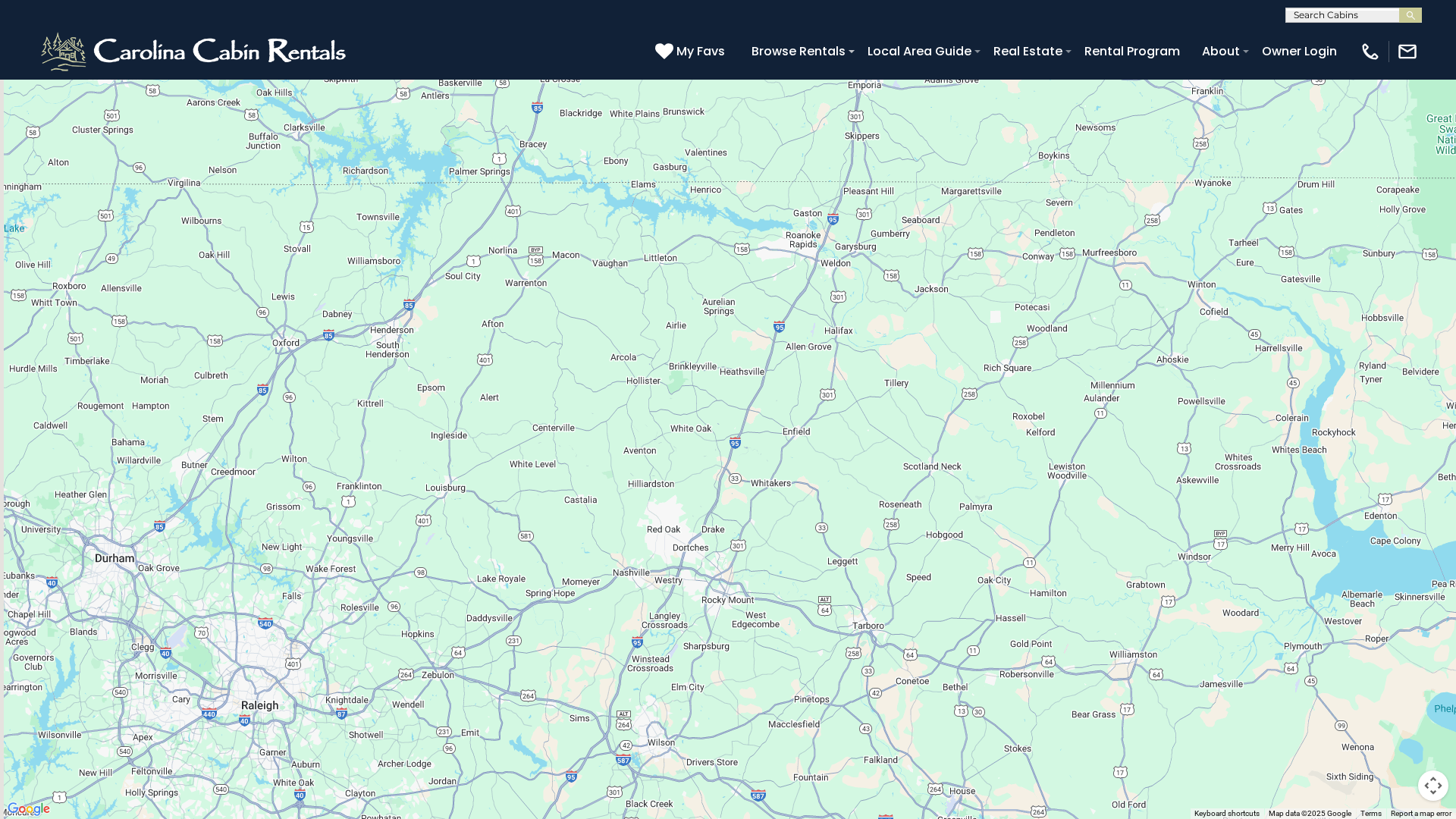
drag, startPoint x: 534, startPoint y: 382, endPoint x: 607, endPoint y: 429, distance: 86.8
click at [604, 428] on div "$930 $675 $315 $635 $480 $525 $349 $355 $255 $210 $225 $330 $395 $410 $451 $565…" at bounding box center [728, 410] width 1456 height 819
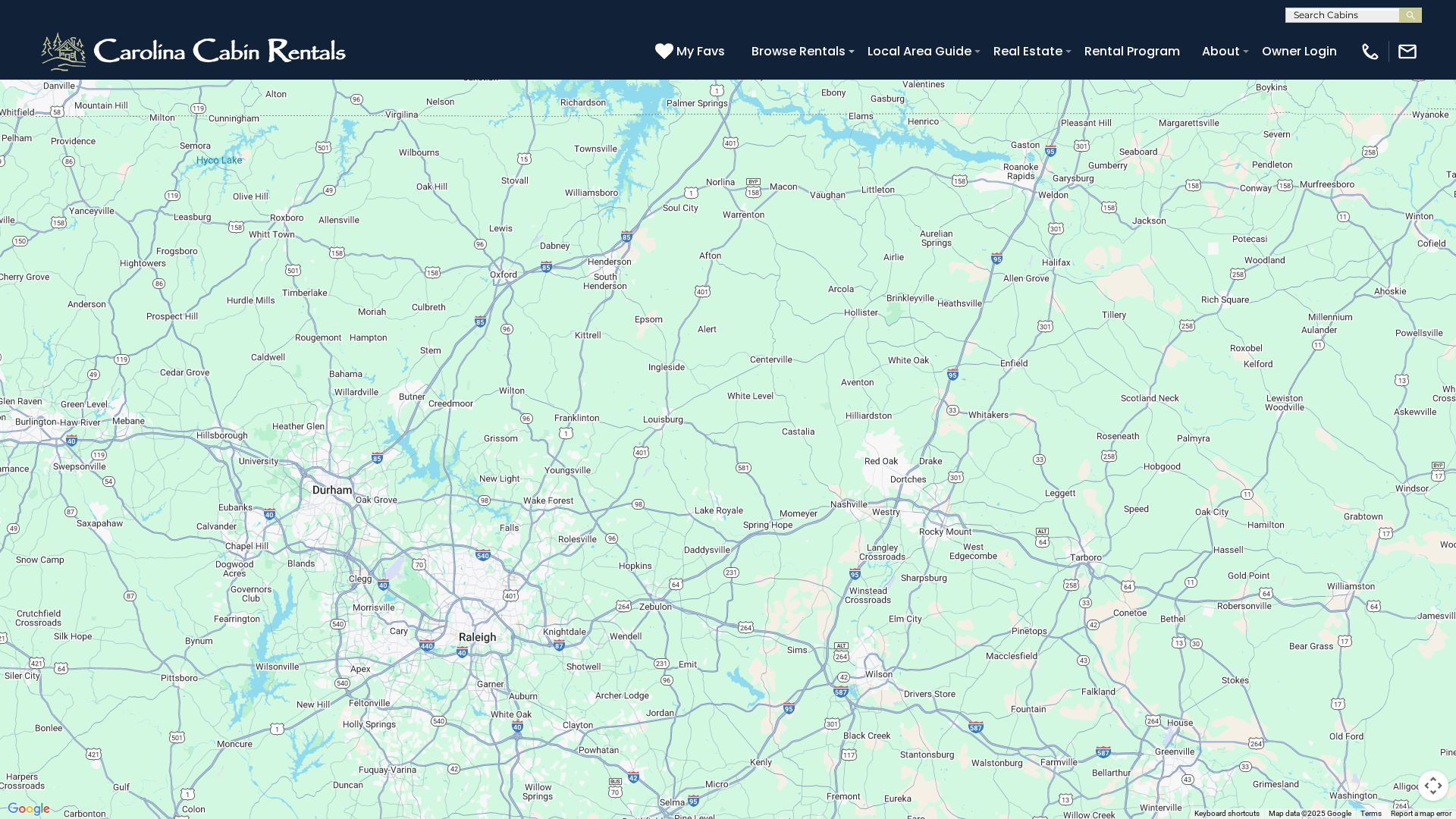
drag, startPoint x: 688, startPoint y: 553, endPoint x: 855, endPoint y: 448, distance: 197.3
click at [855, 448] on div "$930 $675 $315 $635 $480 $525 $349 $355 $255 $210 $225 $330 $395 $410 $451 $565…" at bounding box center [728, 410] width 1456 height 819
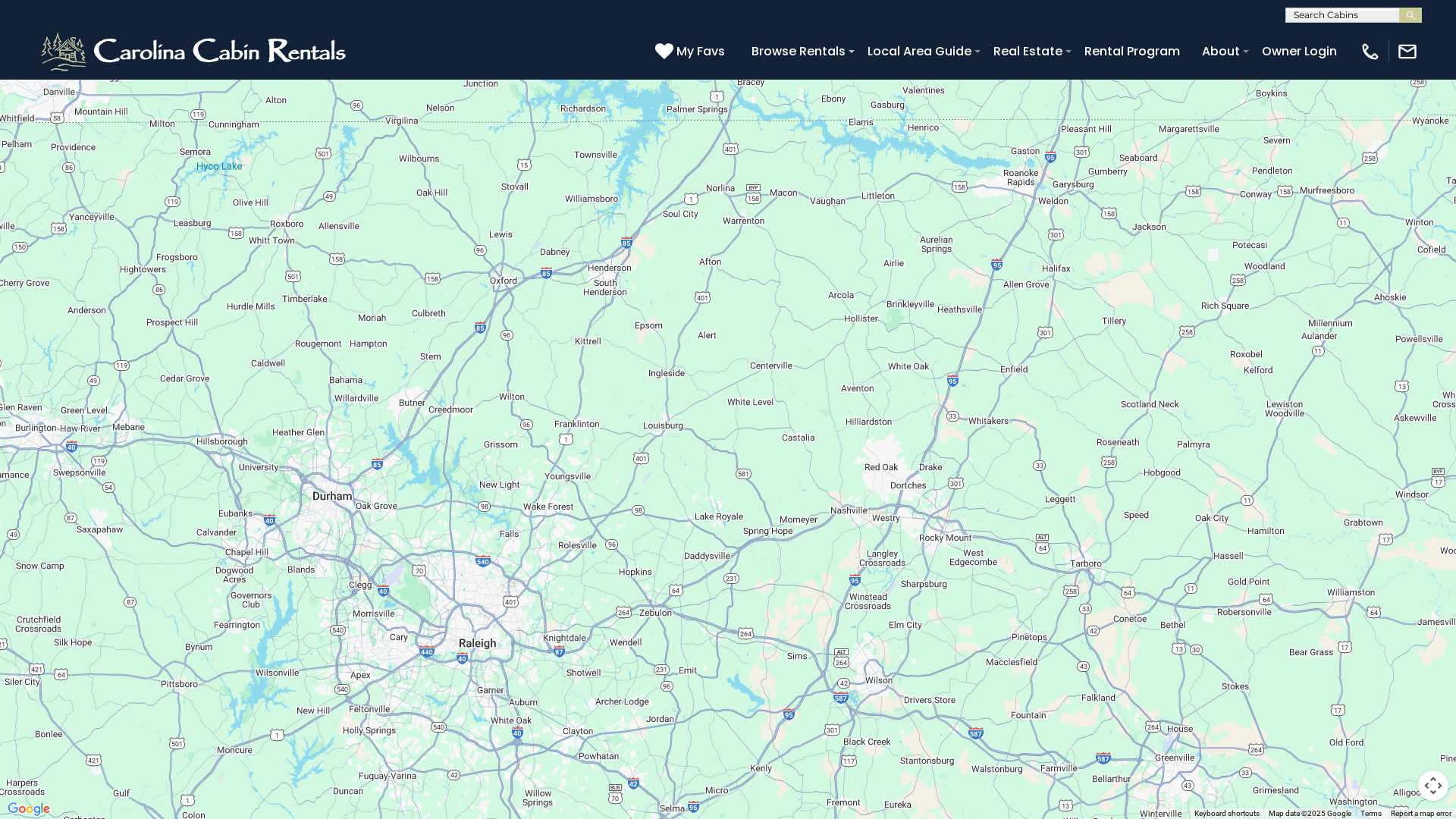
click at [731, 445] on div "$930 $675 $315 $635 $480 $525 $349 $355 $255 $210 $225 $330 $395 $410 $451 $565…" at bounding box center [728, 410] width 1456 height 819
drag, startPoint x: 730, startPoint y: 447, endPoint x: 366, endPoint y: 668, distance: 425.8
click at [366, 651] on div "$930 $675 $315 $635 $480 $525 $349 $355 $255 $210 $225 $330 $395 $410 $451 $565…" at bounding box center [728, 410] width 1456 height 819
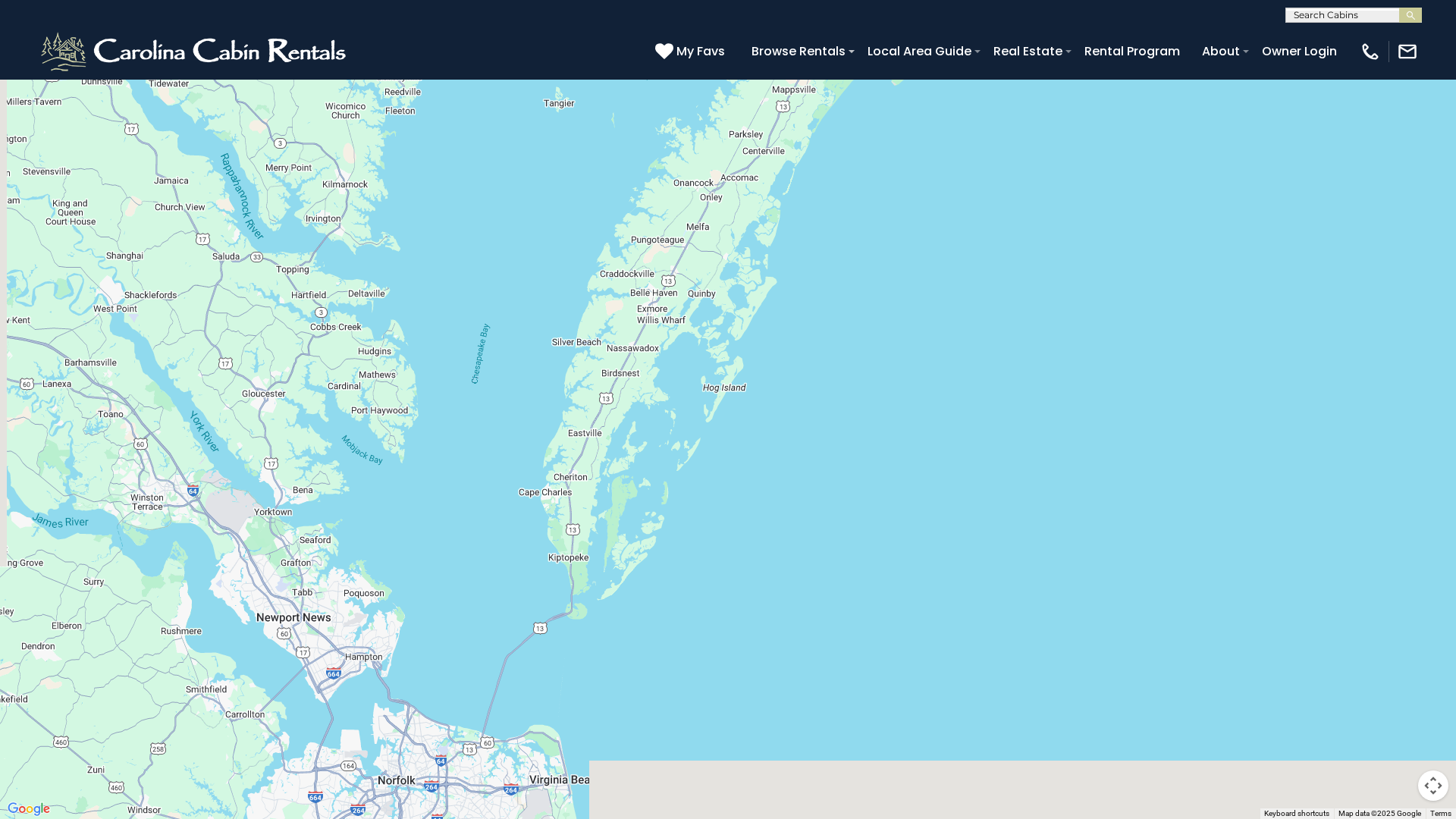
drag, startPoint x: 404, startPoint y: 637, endPoint x: 726, endPoint y: 587, distance: 325.9
click at [904, 422] on div "$930 $675 $315 $635 $480 $525 $349 $355 $255 $210 $225 $330 $395 $410 $451 $565…" at bounding box center [728, 410] width 1456 height 819
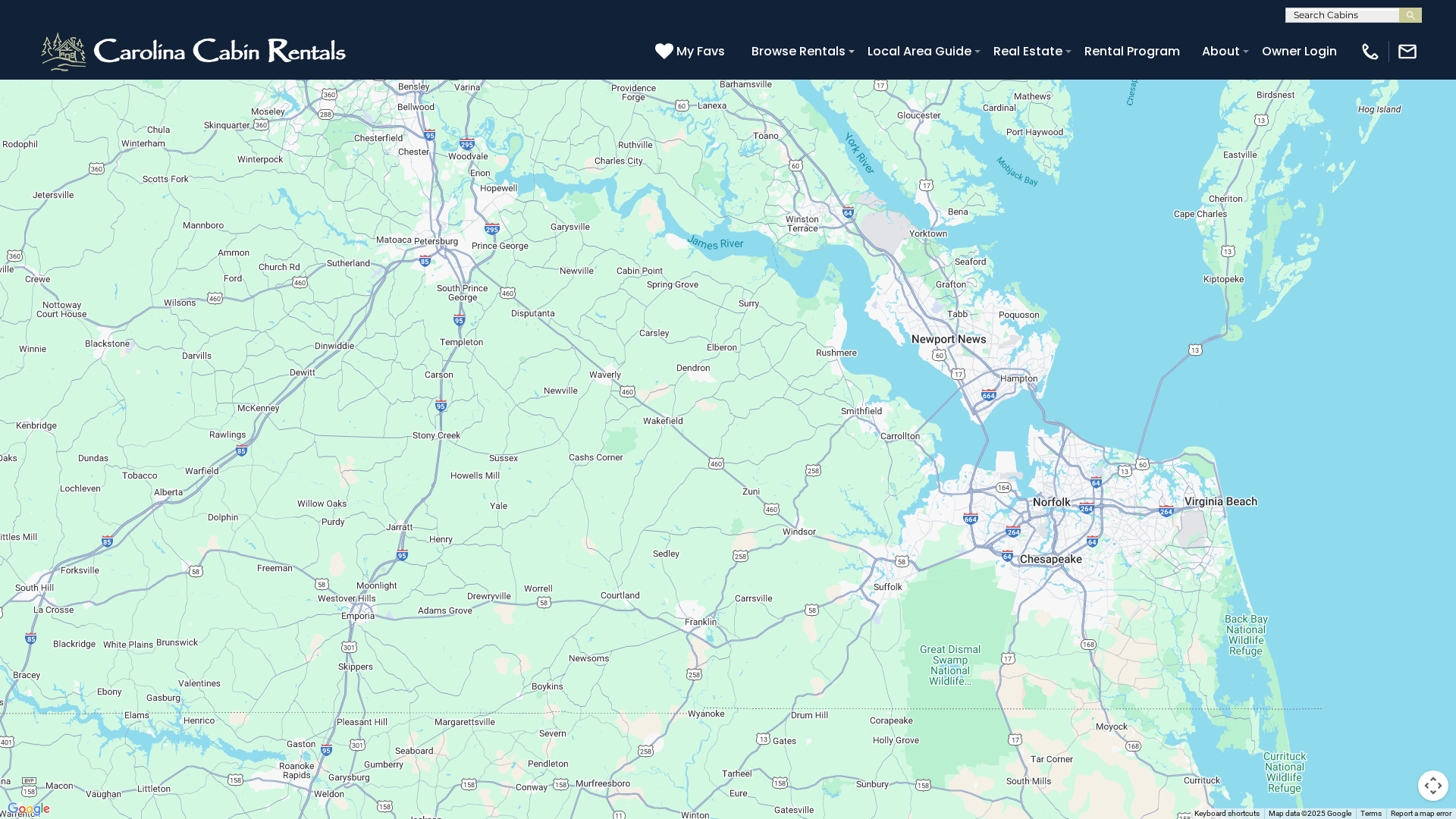
drag, startPoint x: 464, startPoint y: 760, endPoint x: 685, endPoint y: 629, distance: 256.9
click at [684, 630] on div "$930 $675 $315 $635 $480 $525 $349 $355 $255 $210 $225 $330 $395 $410 $451 $565…" at bounding box center [728, 410] width 1456 height 819
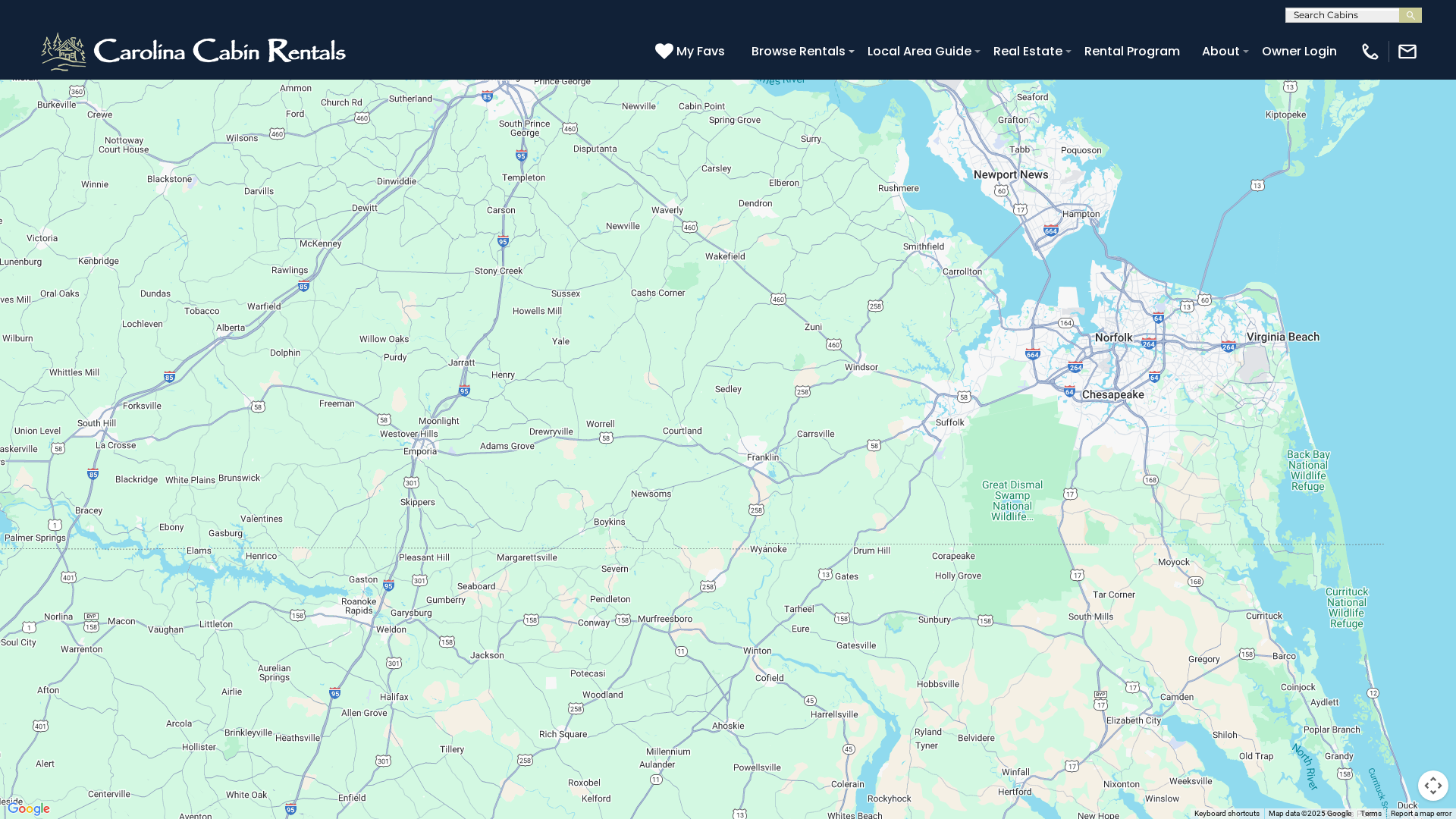
drag, startPoint x: 513, startPoint y: 678, endPoint x: 563, endPoint y: 492, distance: 192.6
click at [562, 492] on div "$930 $675 $315 $635 $480 $525 $349 $355 $255 $210 $225 $330 $395 $410 $451 $565…" at bounding box center [728, 410] width 1456 height 819
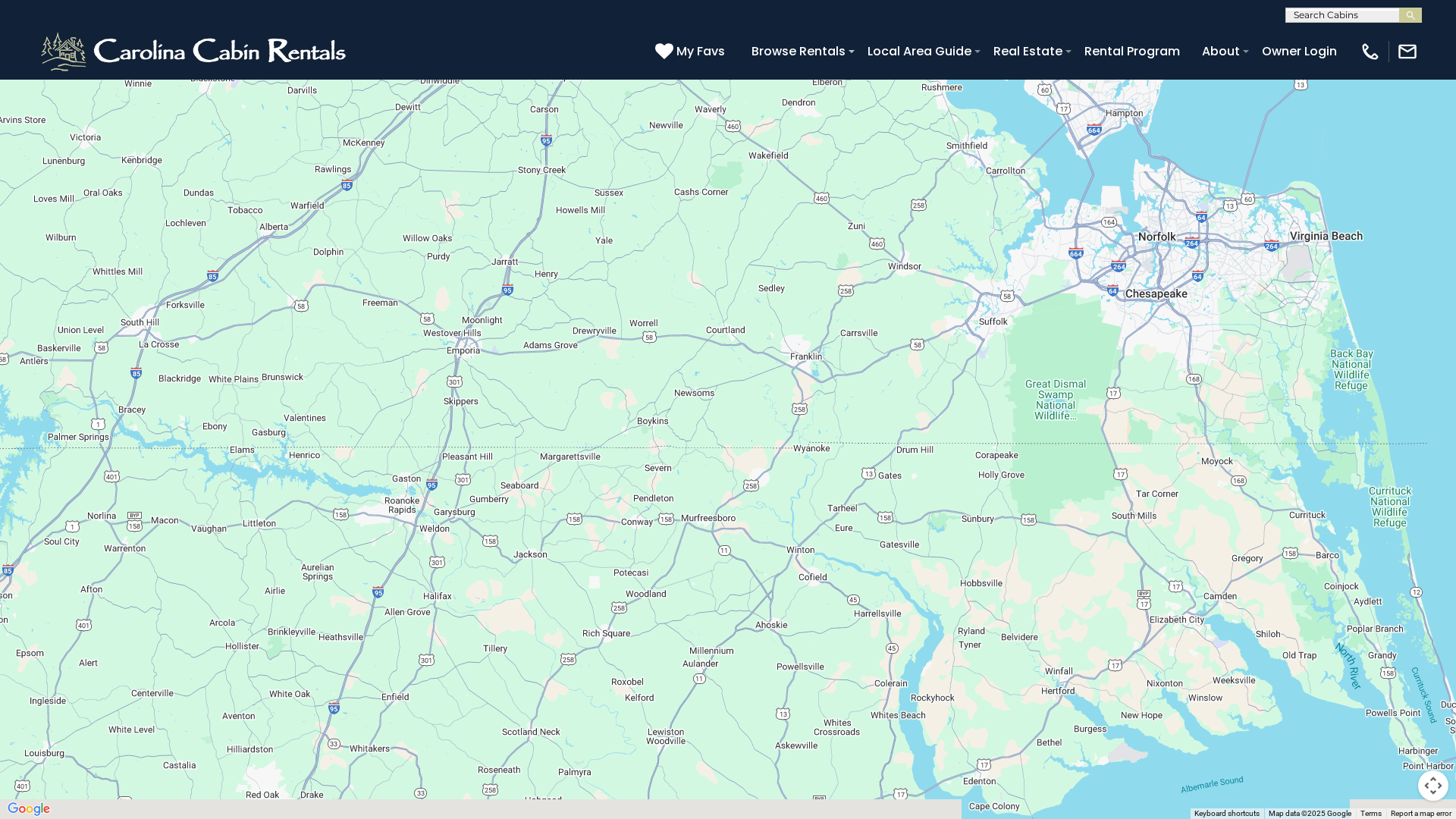
drag, startPoint x: 562, startPoint y: 704, endPoint x: 623, endPoint y: 567, distance: 150.0
click at [623, 567] on div "$930 $675 $315 $635 $480 $525 $349 $355 $255 $210 $225 $330 $395 $410 $451 $565…" at bounding box center [728, 410] width 1456 height 819
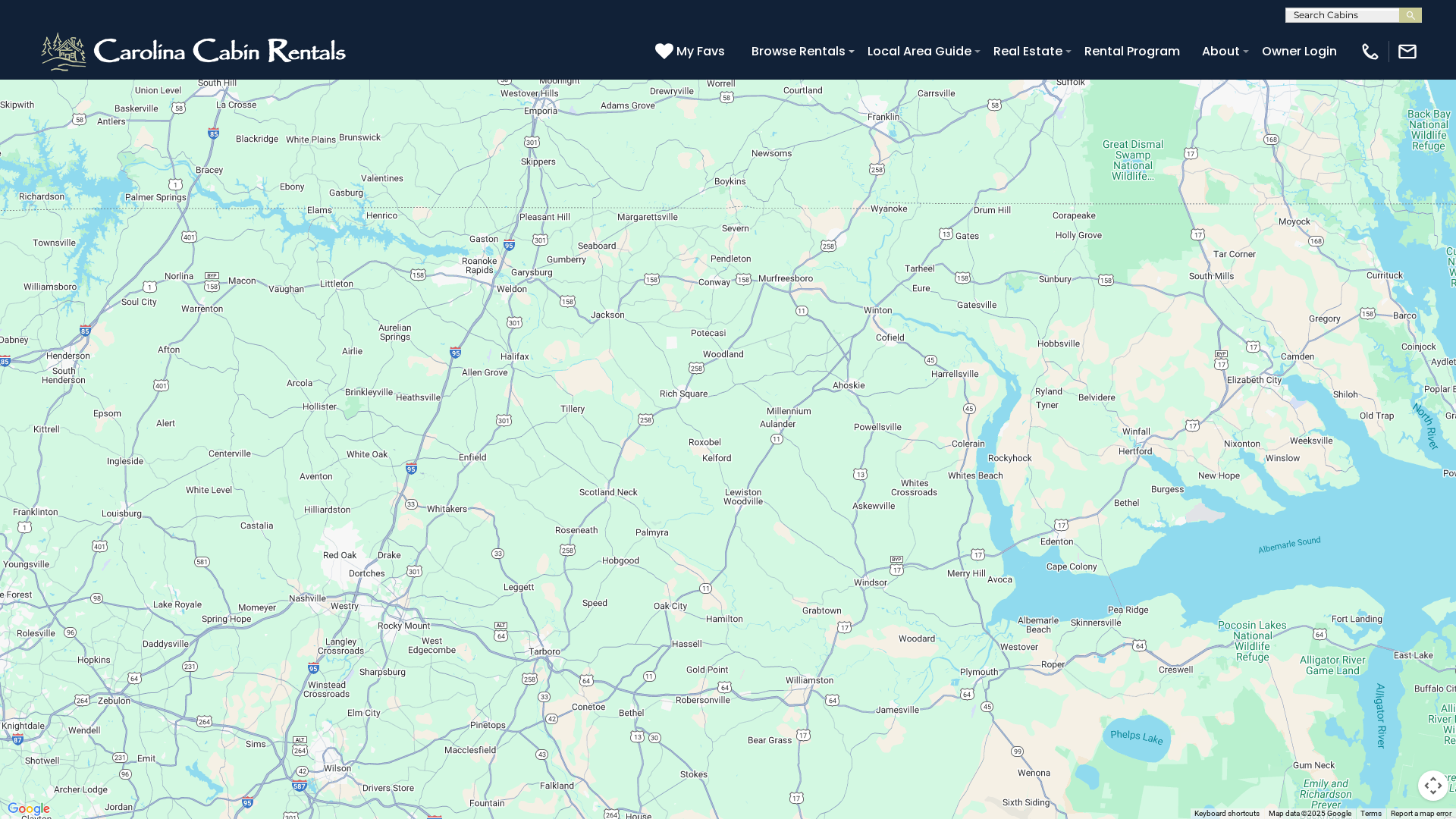
drag, startPoint x: 673, startPoint y: 686, endPoint x: 709, endPoint y: 524, distance: 166.0
click at [709, 524] on div "$930 $675 $315 $635 $480 $525 $349 $355 $255 $210 $225 $330 $395 $410 $451 $565…" at bounding box center [728, 410] width 1456 height 819
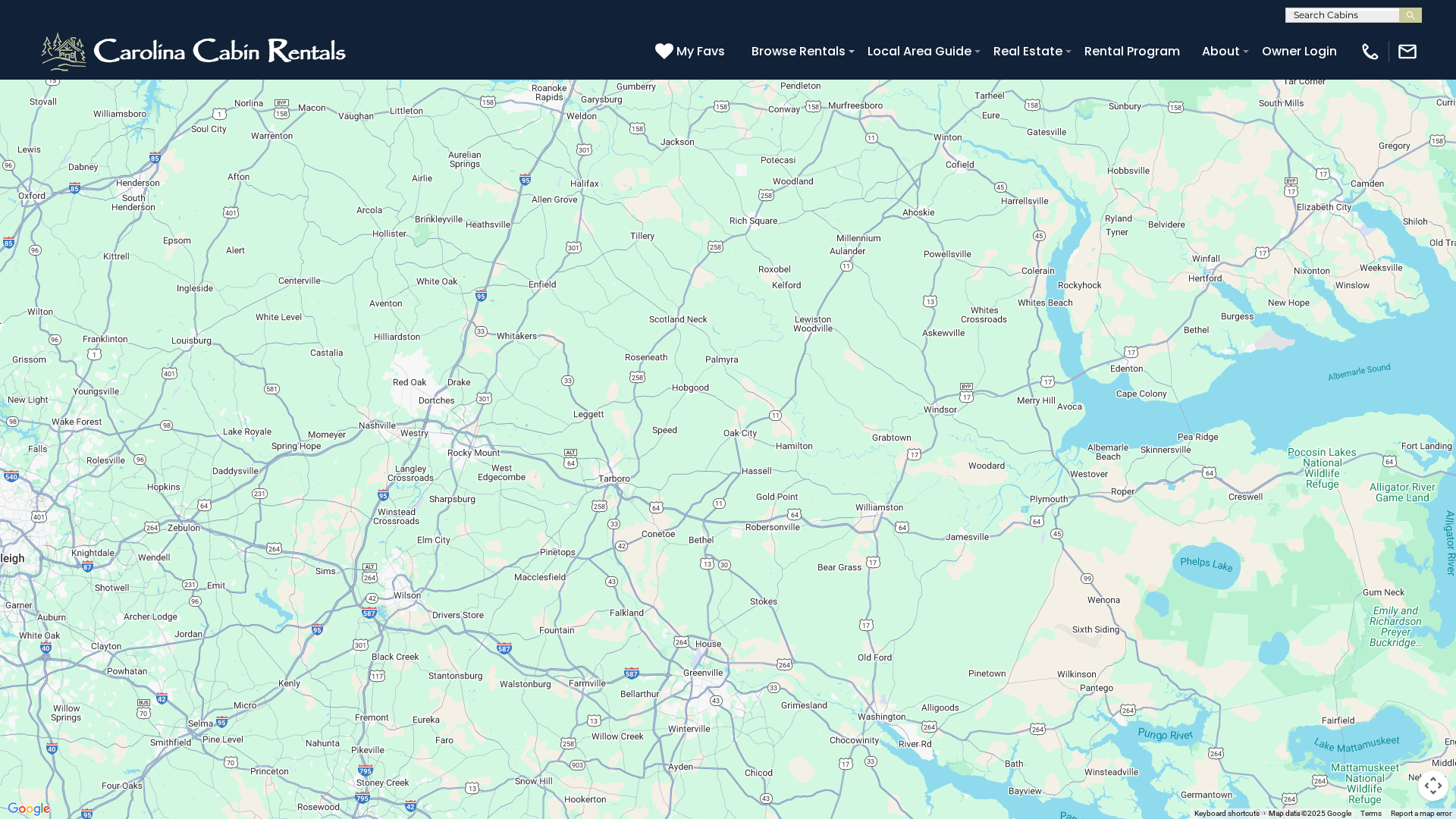
drag, startPoint x: 657, startPoint y: 718, endPoint x: 775, endPoint y: 559, distance: 198.0
click at [775, 559] on div "$930 $675 $315 $635 $480 $525 $349 $355 $255 $210 $225 $330 $395 $410 $451 $565…" at bounding box center [728, 410] width 1456 height 819
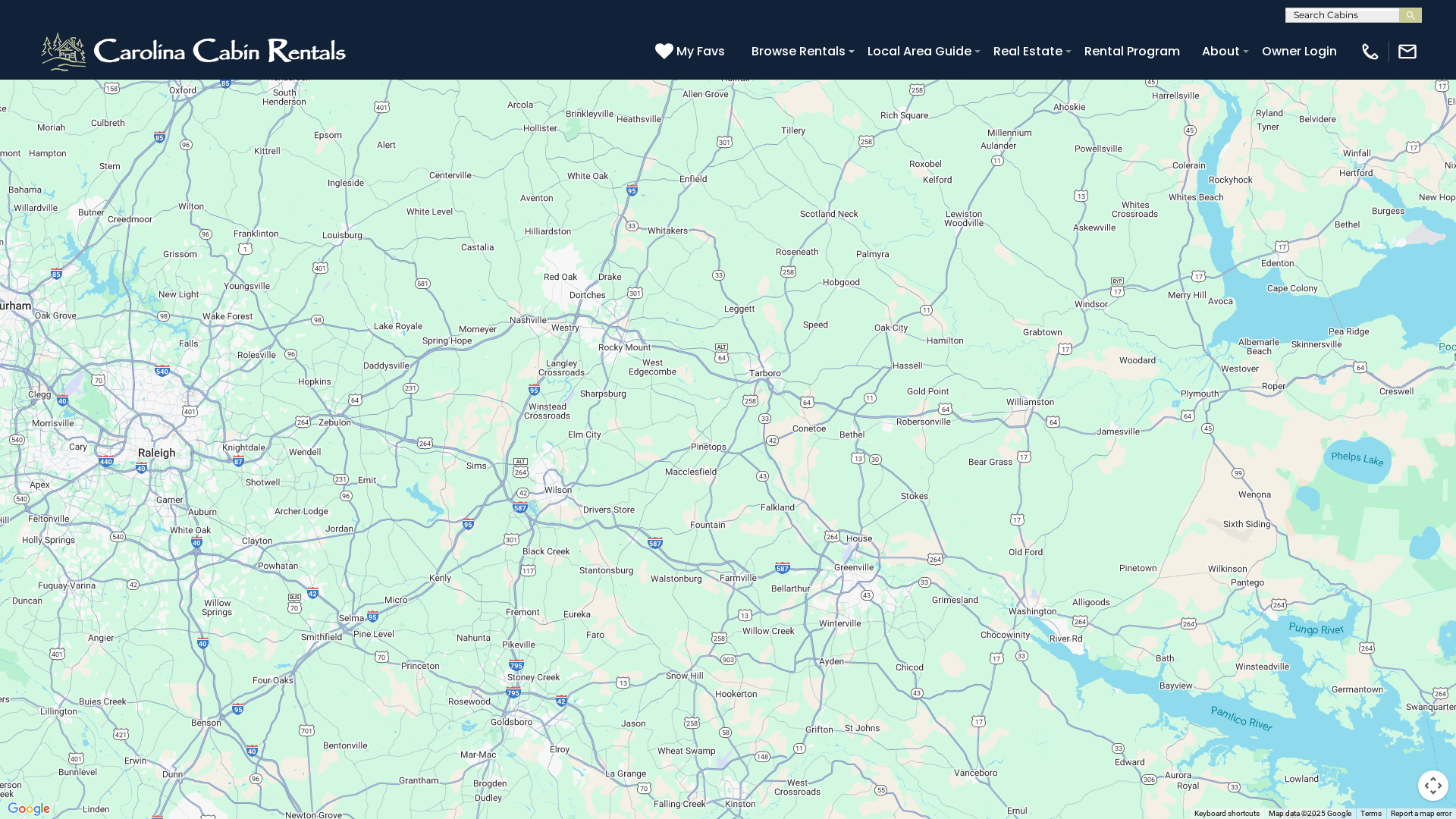
drag, startPoint x: 653, startPoint y: 667, endPoint x: 771, endPoint y: 569, distance: 153.4
click at [771, 569] on div "$930 $675 $315 $635 $480 $525 $349 $355 $255 $210 $225 $330 $395 $410 $451 $565…" at bounding box center [728, 410] width 1456 height 819
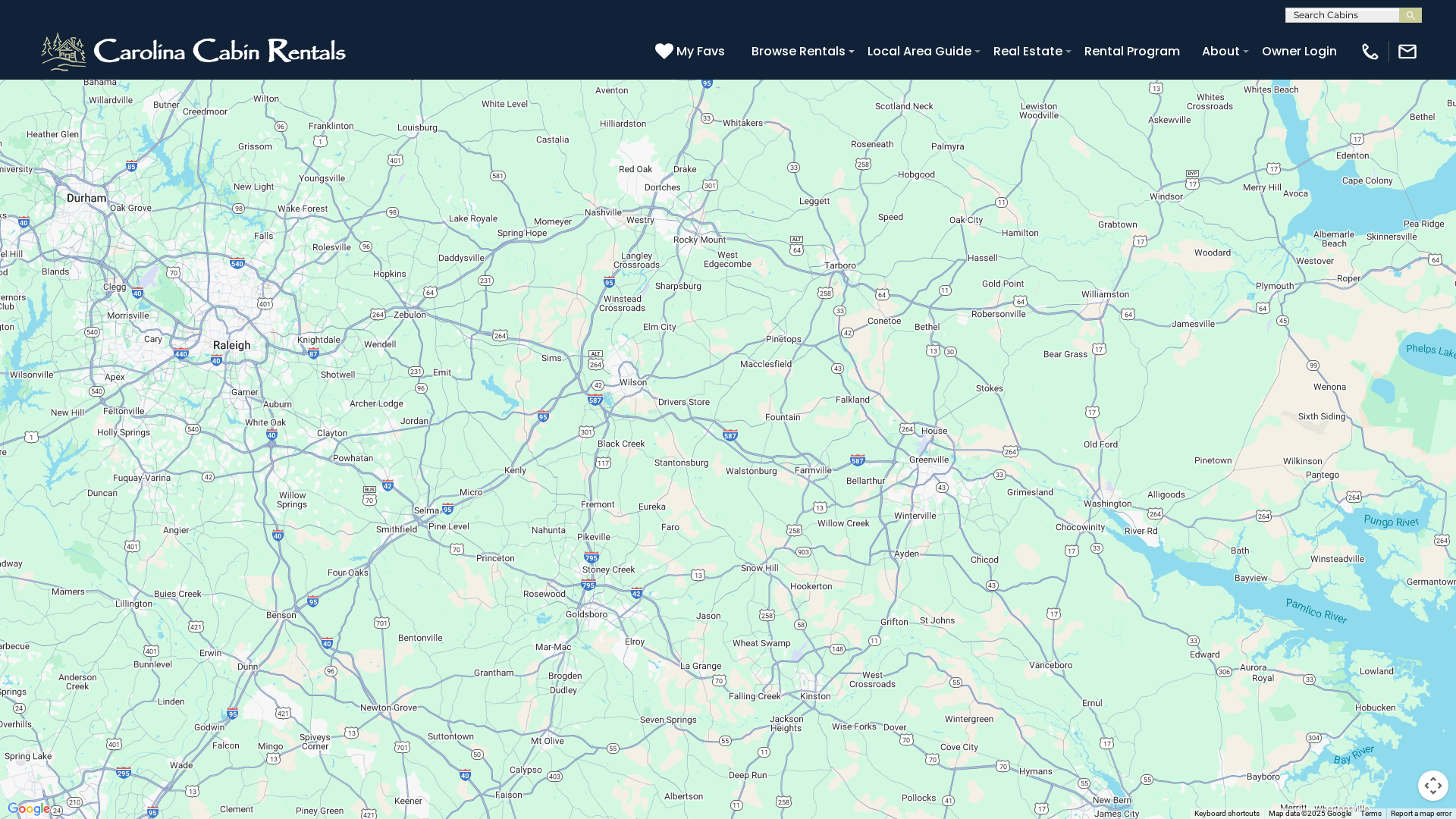
drag, startPoint x: 607, startPoint y: 731, endPoint x: 661, endPoint y: 628, distance: 116.3
click at [661, 628] on div "$930 $675 $315 $635 $480 $525 $349 $355 $255 $210 $225 $330 $395 $410 $451 $565…" at bounding box center [728, 410] width 1456 height 819
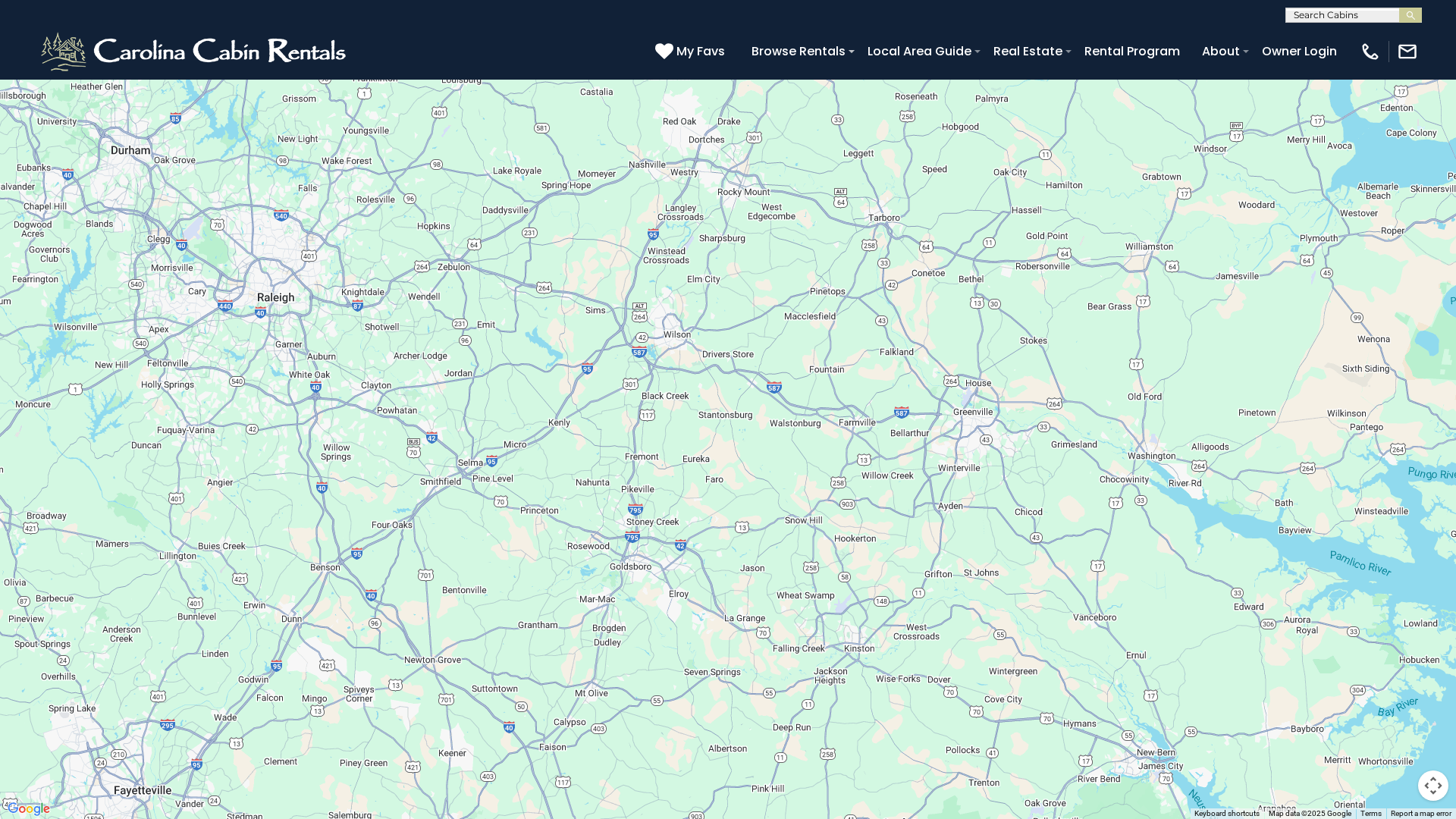
drag, startPoint x: 632, startPoint y: 723, endPoint x: 678, endPoint y: 675, distance: 66.5
click at [678, 651] on div "$930 $675 $315 $635 $480 $525 $349 $355 $255 $210 $225 $330 $395 $410 $451 $565…" at bounding box center [728, 410] width 1456 height 819
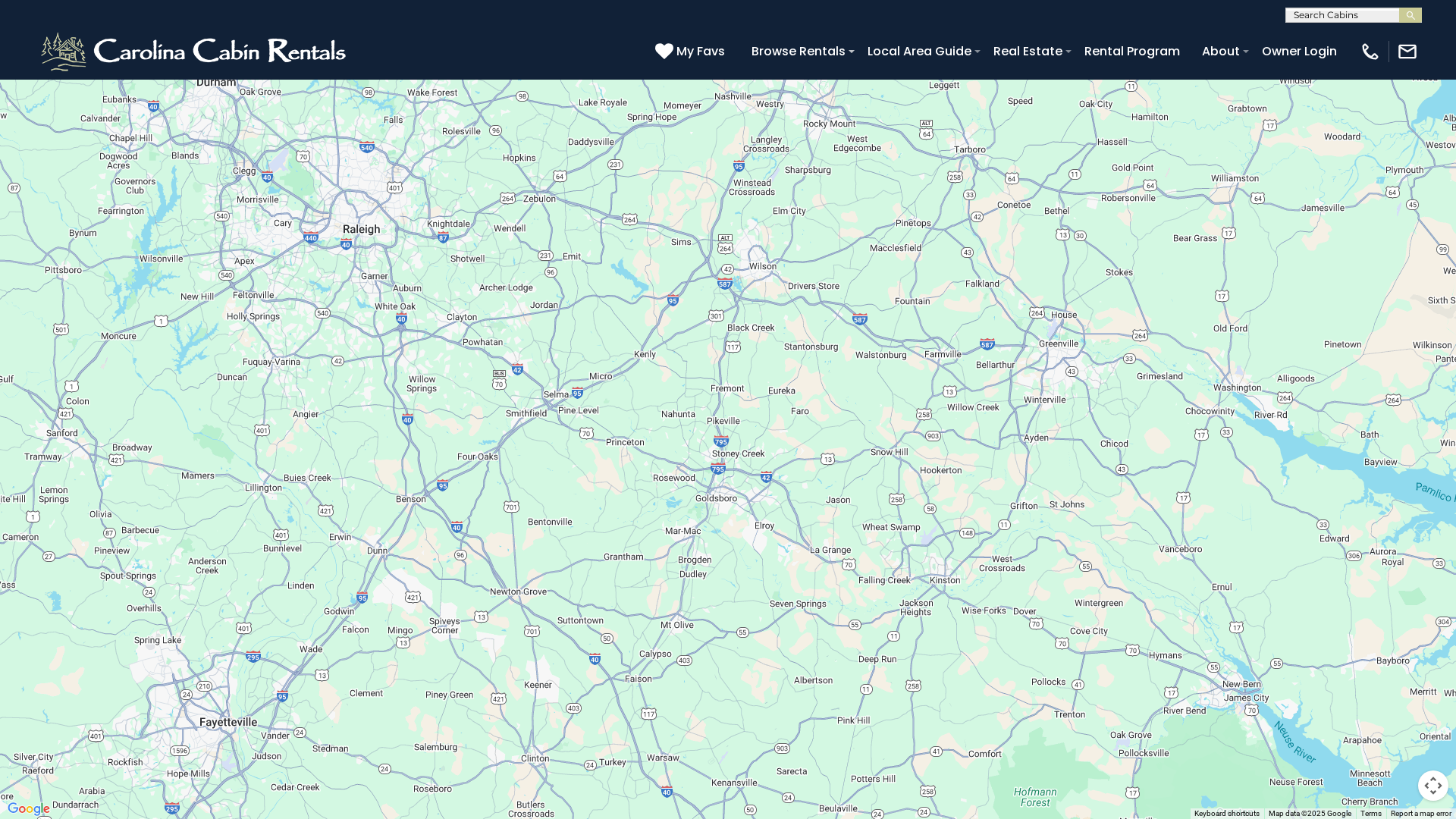
drag, startPoint x: 887, startPoint y: 758, endPoint x: 989, endPoint y: 686, distance: 124.9
click at [989, 651] on div "$930 $675 $315 $635 $480 $525 $349 $355 $255 $210 $225 $330 $395 $410 $451 $565…" at bounding box center [728, 410] width 1456 height 819
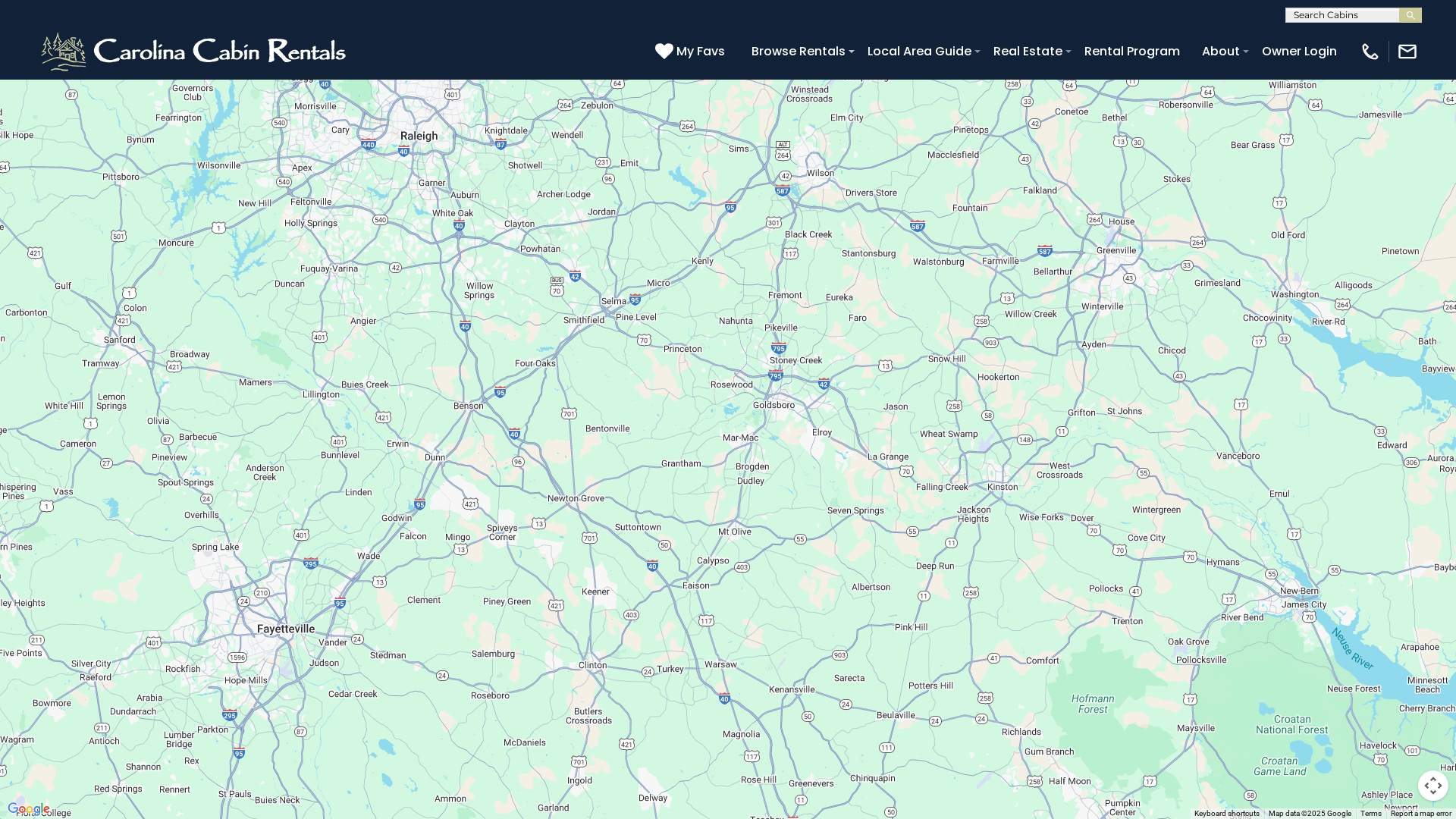
drag, startPoint x: 907, startPoint y: 739, endPoint x: 948, endPoint y: 648, distance: 99.8
click at [948, 648] on div "$930 $675 $315 $635 $480 $525 $349 $355 $255 $210 $225 $330 $395 $410 $451 $565…" at bounding box center [728, 410] width 1456 height 819
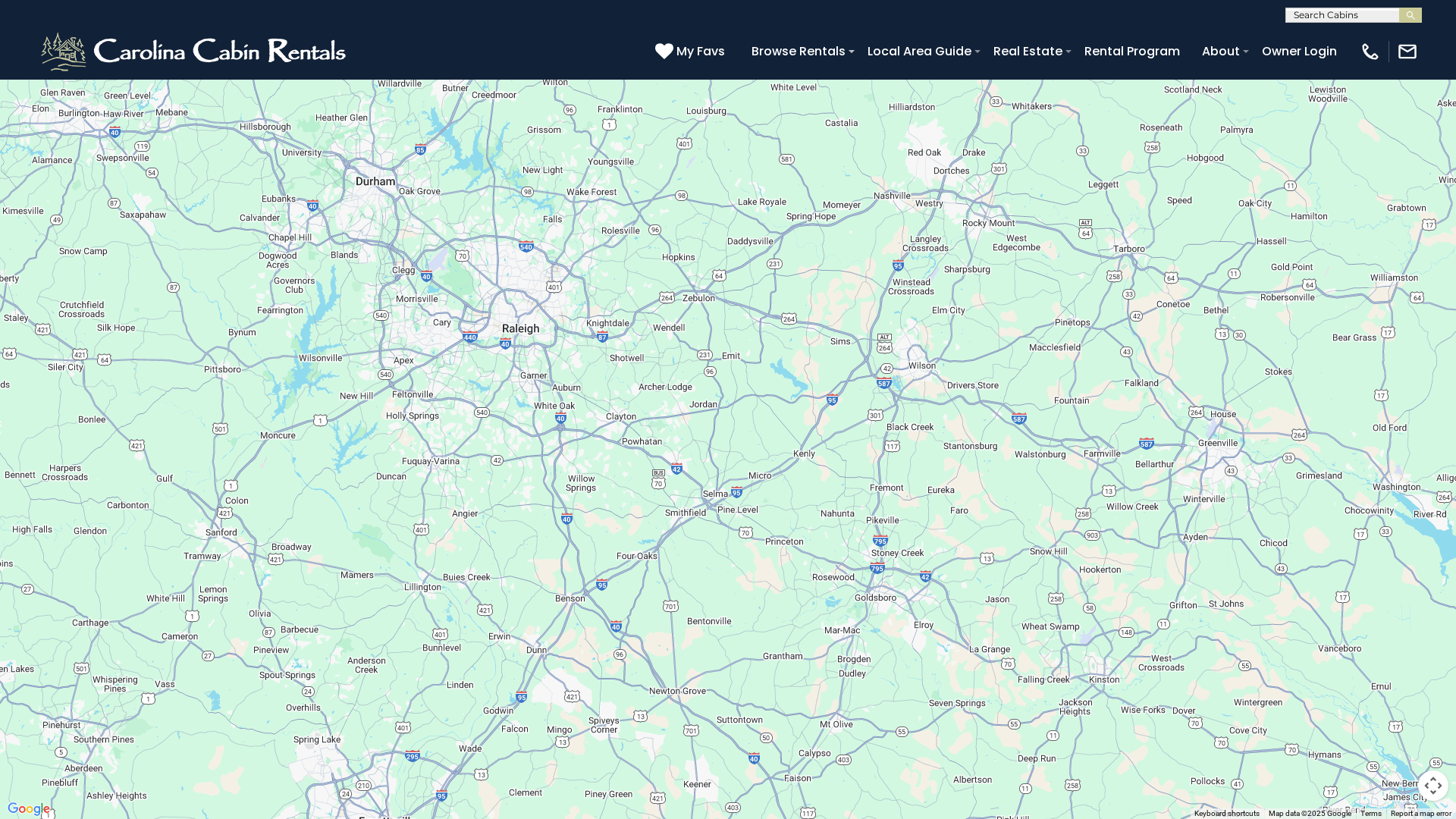
drag, startPoint x: 781, startPoint y: 394, endPoint x: 890, endPoint y: 605, distance: 237.5
click at [890, 605] on div "$930 $675 $315 $635 $480 $525 $349 $355 $255 $210 $225 $330 $395 $410 $451 $565…" at bounding box center [728, 410] width 1456 height 819
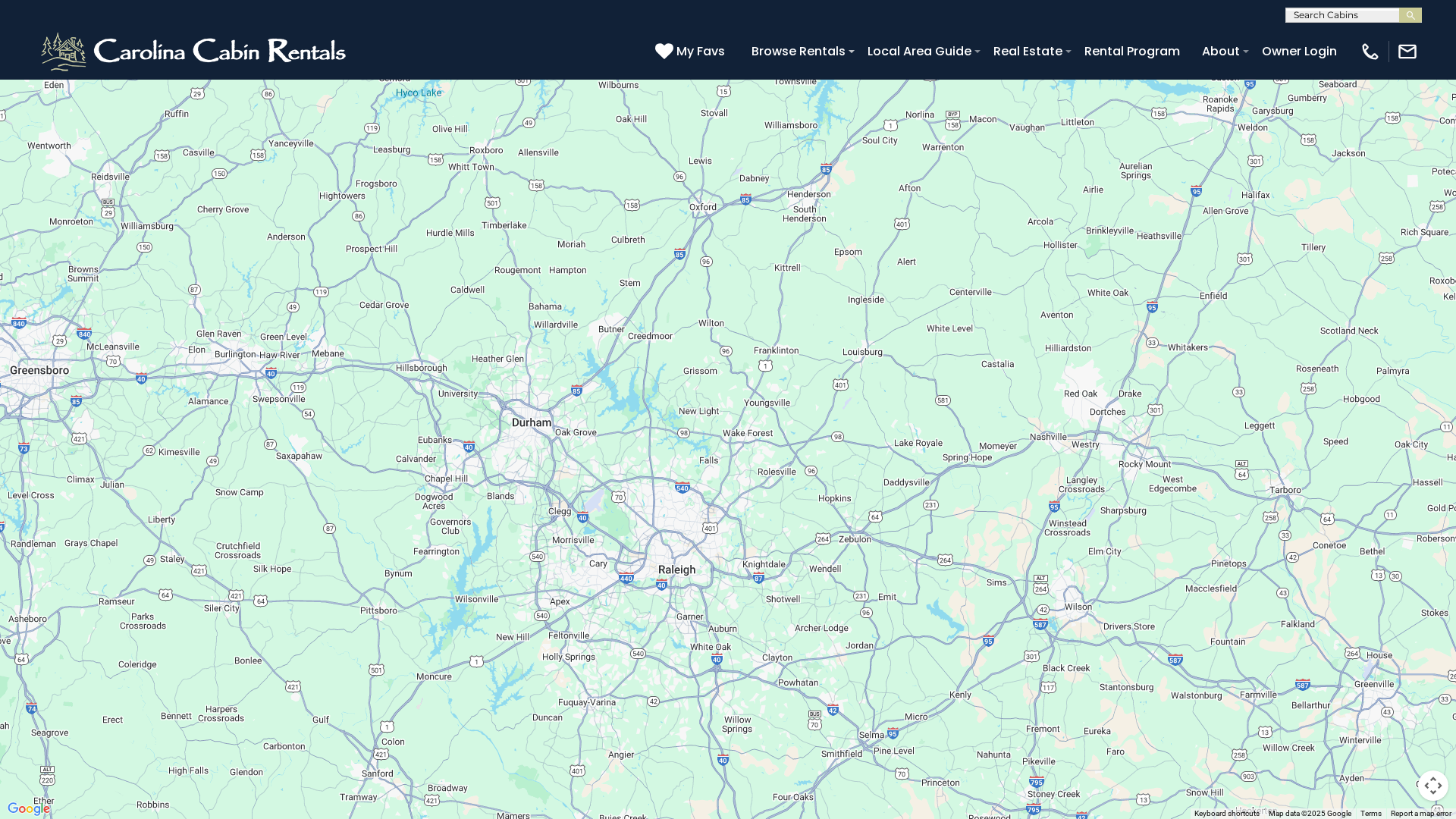
drag, startPoint x: 513, startPoint y: 470, endPoint x: 663, endPoint y: 693, distance: 268.8
click at [663, 651] on div "$930 $675 $315 $635 $480 $525 $349 $355 $255 $210 $225 $330 $395 $410 $451 $565…" at bounding box center [728, 410] width 1456 height 819
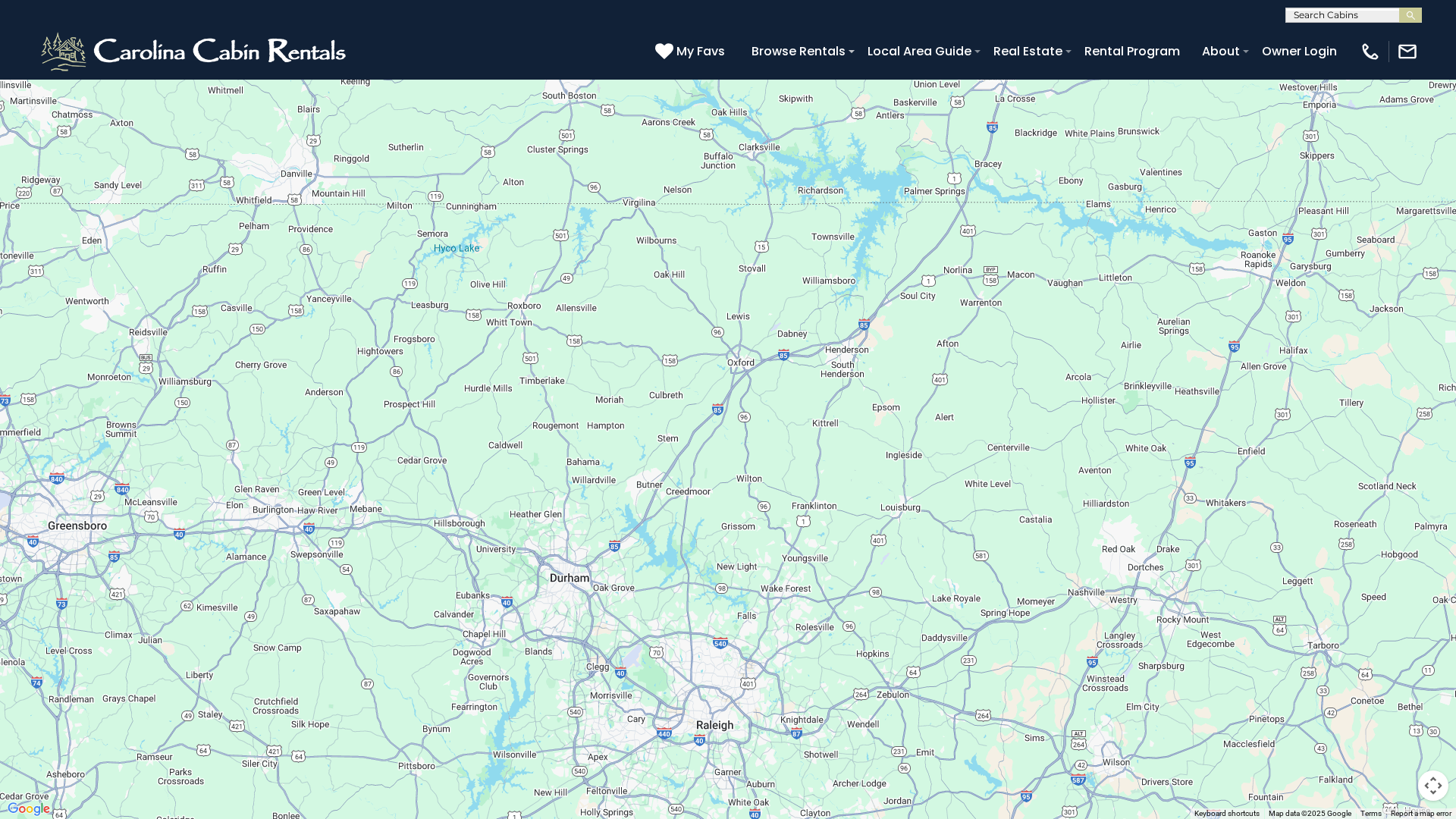
drag, startPoint x: 688, startPoint y: 412, endPoint x: 726, endPoint y: 559, distance: 151.8
click at [726, 559] on div "$930 $675 $315 $635 $480 $525 $349 $355 $255 $210 $225 $330 $395 $410 $451 $565…" at bounding box center [728, 410] width 1456 height 819
